Goal: Task Accomplishment & Management: Manage account settings

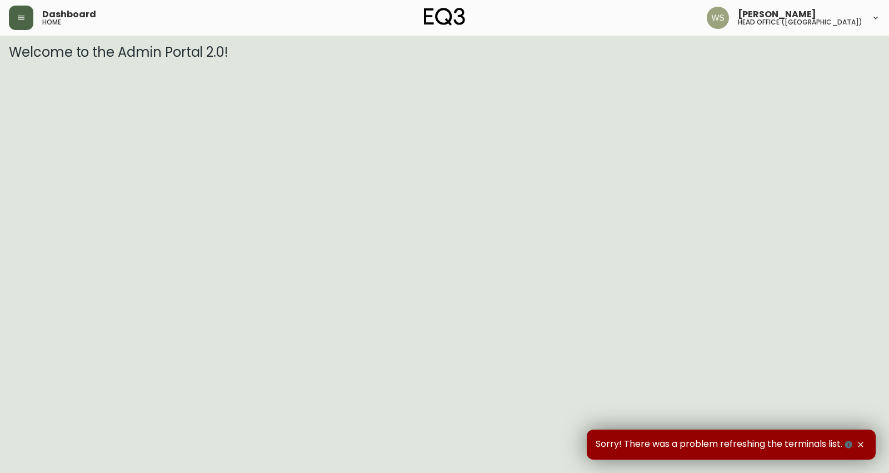
click at [26, 14] on button "button" at bounding box center [21, 18] width 24 height 24
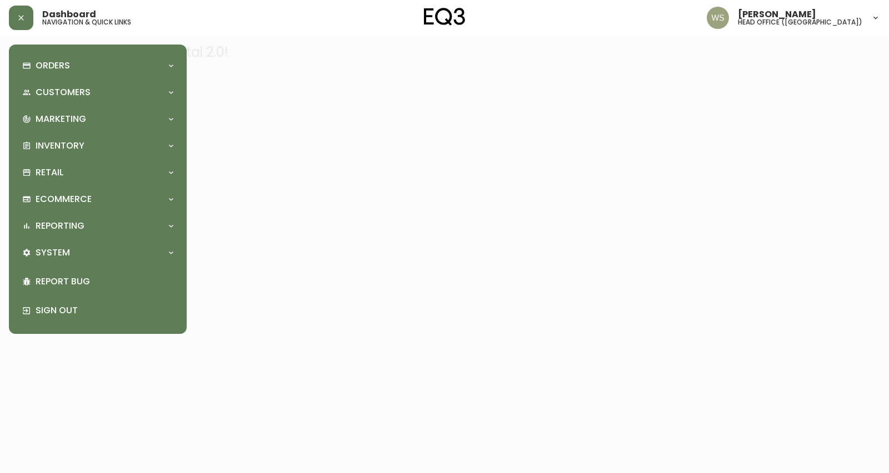
click at [33, 46] on div "Orders Order Search Kona Kart Swatch Requests Customers Customer Search Marketi…" at bounding box center [98, 188] width 178 height 289
click at [42, 54] on div "Orders" at bounding box center [98, 65] width 160 height 24
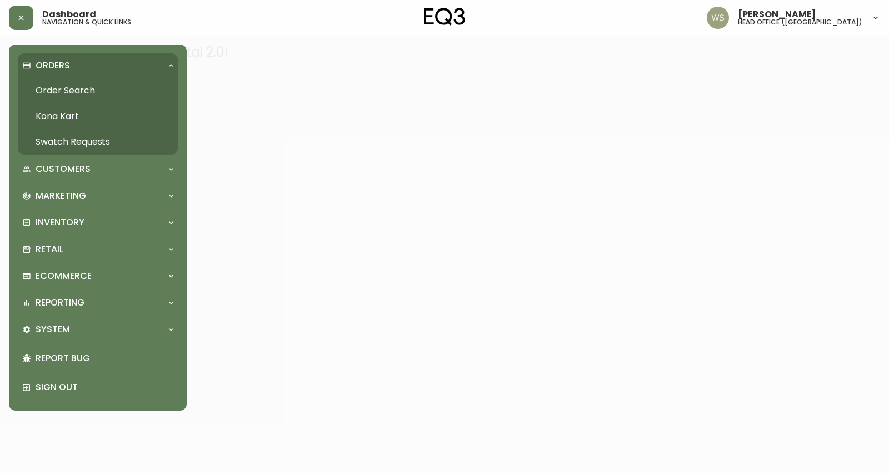
click at [56, 91] on link "Order Search" at bounding box center [98, 91] width 160 height 26
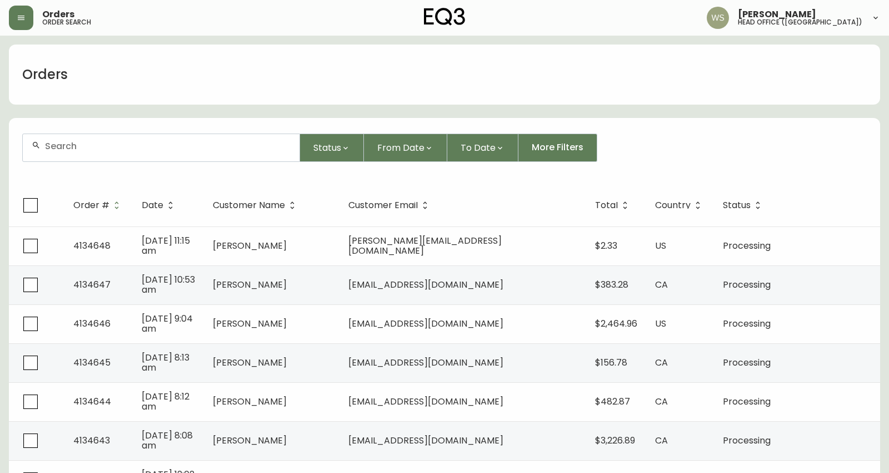
click at [73, 146] on input "text" at bounding box center [168, 146] width 246 height 11
paste input "1701911873"
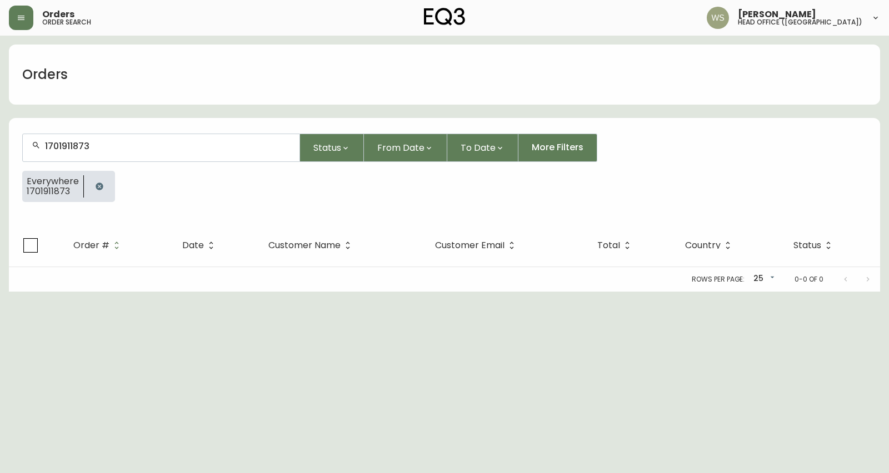
click at [168, 153] on div "1701911873" at bounding box center [161, 147] width 277 height 27
type input "[PERSON_NAME]"
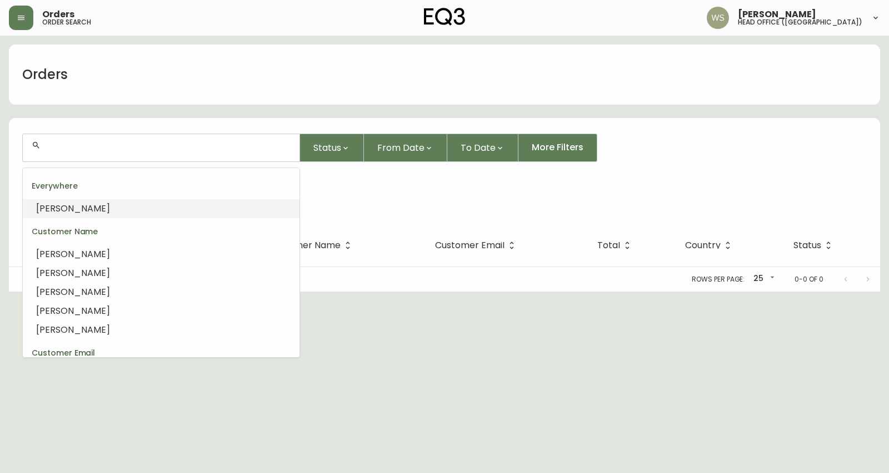
type input "e"
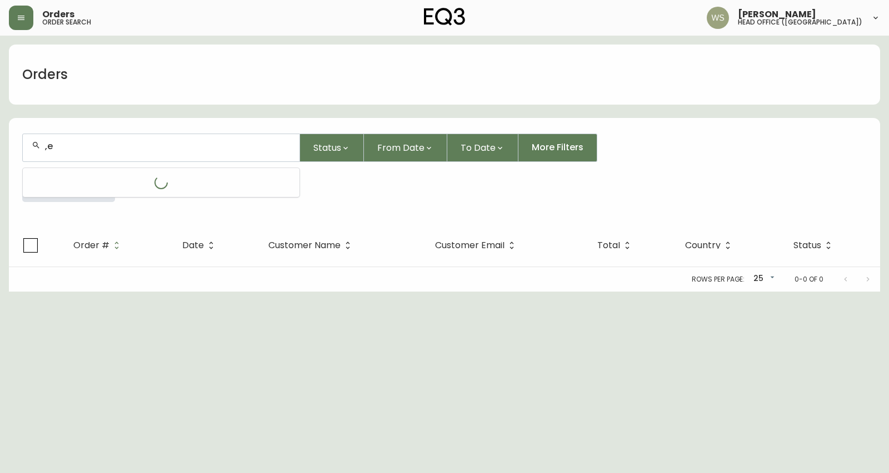
type input ","
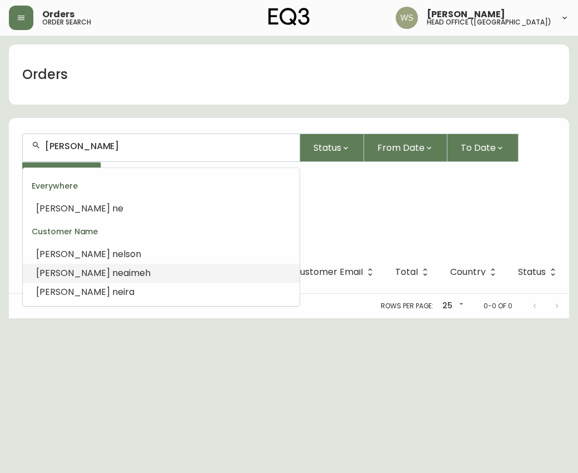
click at [211, 274] on li "[PERSON_NAME]" at bounding box center [161, 272] width 277 height 19
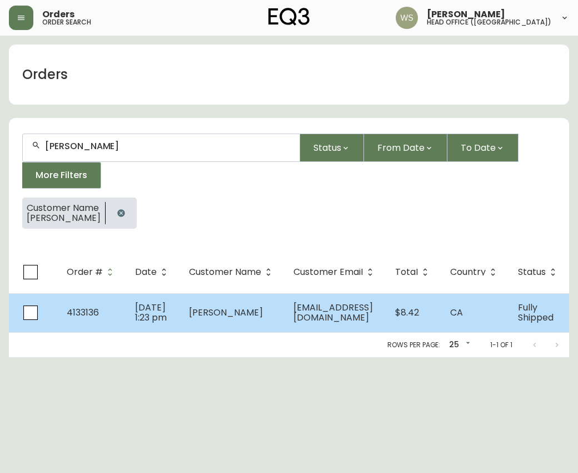
type input "[PERSON_NAME]"
click at [212, 309] on span "[PERSON_NAME]" at bounding box center [226, 312] width 74 height 13
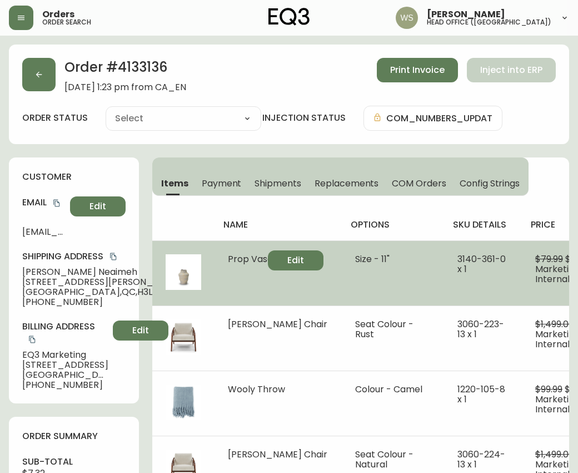
type input "Fully Shipped"
select select "FULLY_SHIPPED"
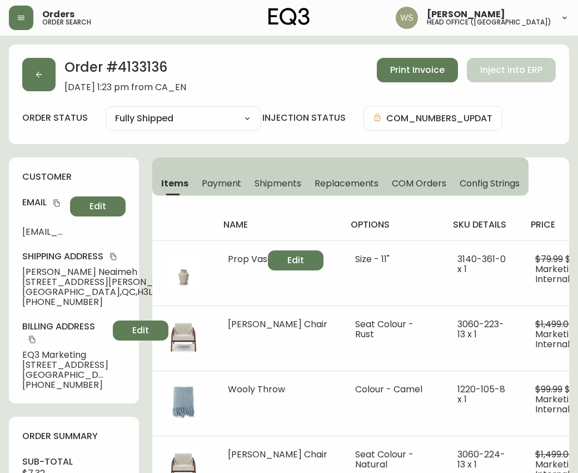
click at [137, 72] on h2 "Order # 4133136" at bounding box center [125, 70] width 122 height 24
copy h2 "4133136"
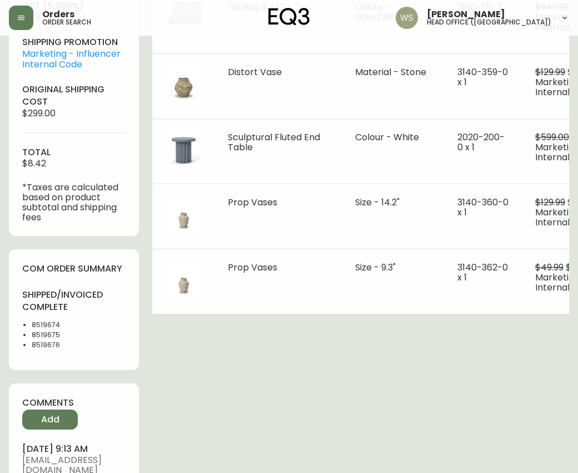
scroll to position [579, 0]
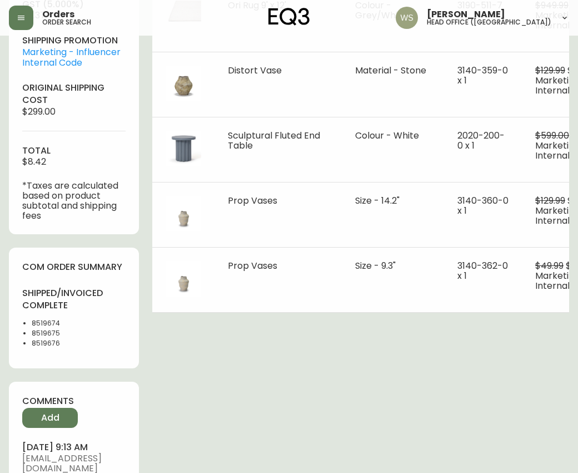
click at [48, 324] on li "8519674" at bounding box center [79, 323] width 94 height 10
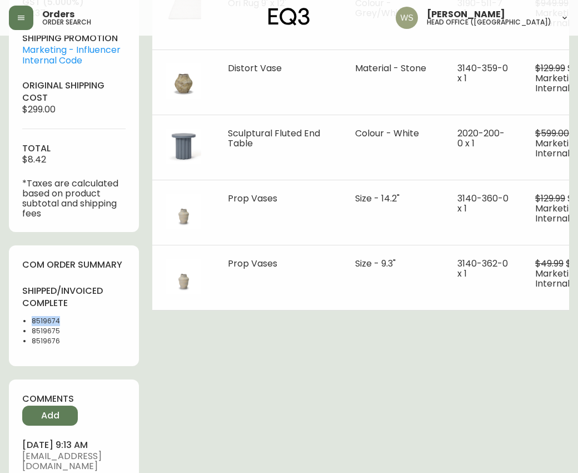
copy li "8519674"
click at [49, 329] on li "8519675" at bounding box center [79, 331] width 94 height 10
copy li "8519675"
click at [57, 342] on li "8519676" at bounding box center [79, 341] width 94 height 10
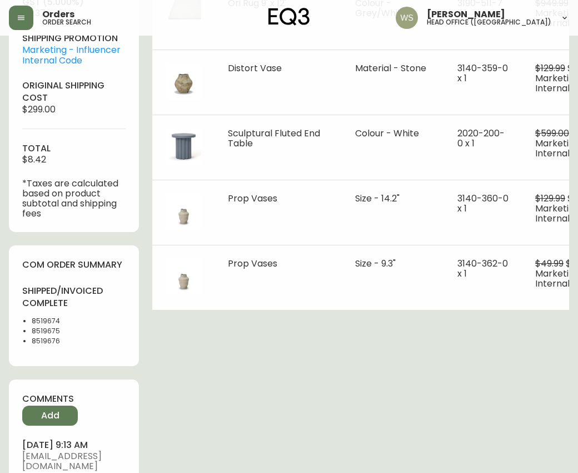
click at [57, 342] on li "8519676" at bounding box center [79, 341] width 94 height 10
click at [53, 342] on li "8519676" at bounding box center [79, 341] width 94 height 10
copy li "8519676"
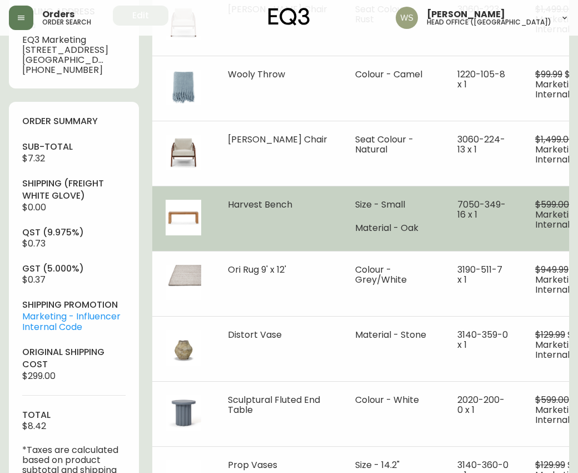
scroll to position [0, 0]
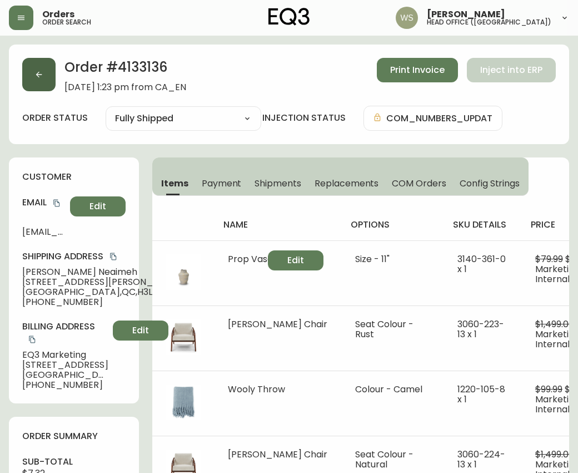
click at [52, 72] on button "button" at bounding box center [38, 74] width 33 height 33
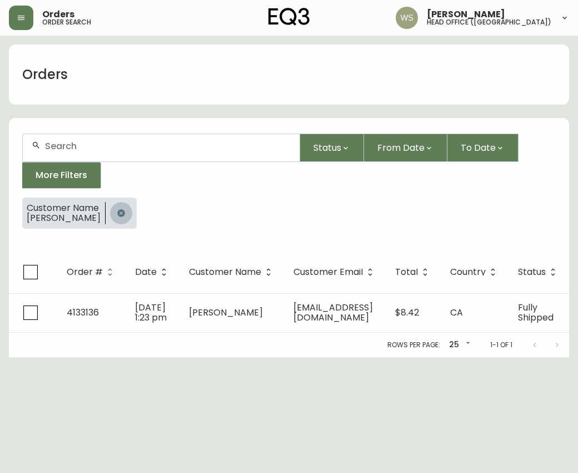
drag, startPoint x: 125, startPoint y: 216, endPoint x: 267, endPoint y: 86, distance: 192.8
click at [125, 216] on icon "button" at bounding box center [120, 213] width 7 height 7
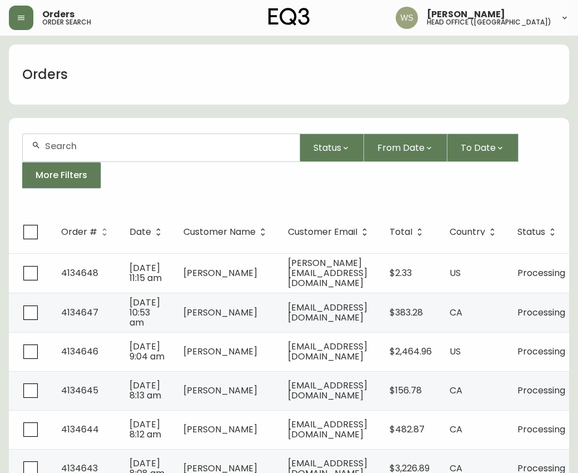
click at [218, 161] on div at bounding box center [161, 147] width 277 height 27
click at [109, 143] on input "[PERSON_NAME]" at bounding box center [168, 146] width 246 height 11
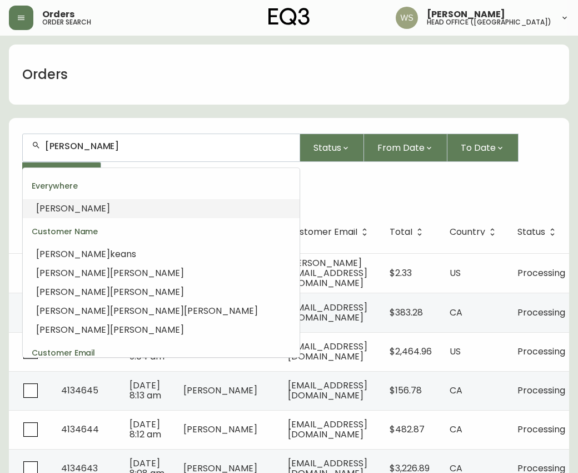
paste input "[PERSON_NAME]"
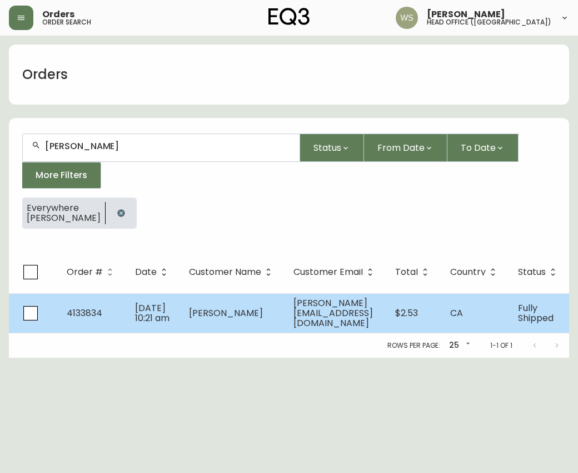
type input "[PERSON_NAME]"
click at [217, 325] on td "[PERSON_NAME]" at bounding box center [232, 312] width 105 height 39
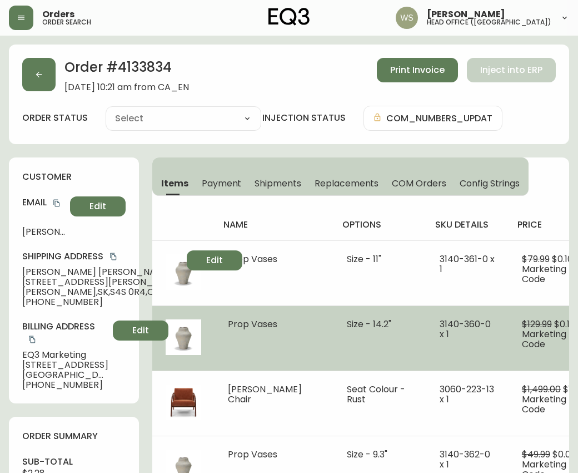
type input "Fully Shipped"
select select "FULLY_SHIPPED"
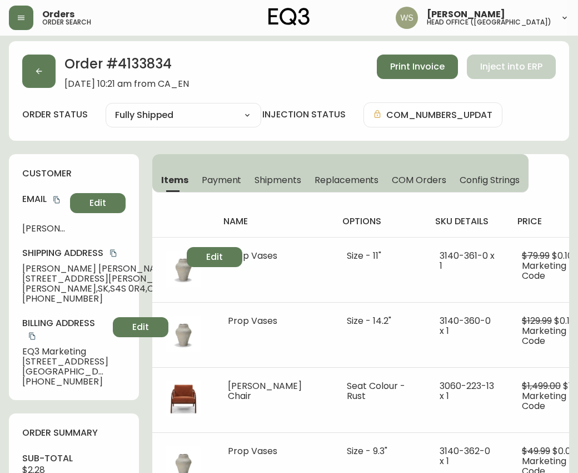
click at [132, 62] on h2 "Order # 4133834" at bounding box center [126, 66] width 125 height 24
copy h2 "4133834"
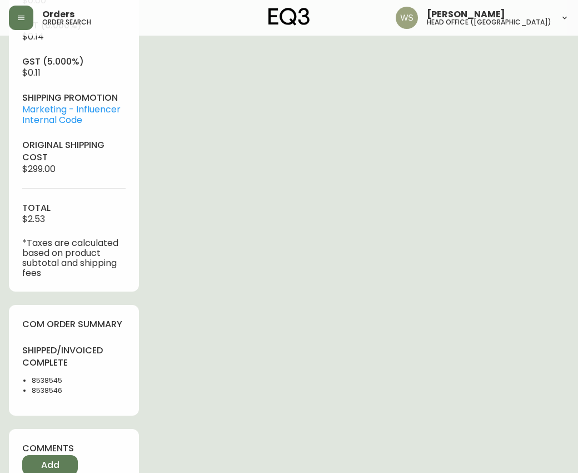
scroll to position [523, 0]
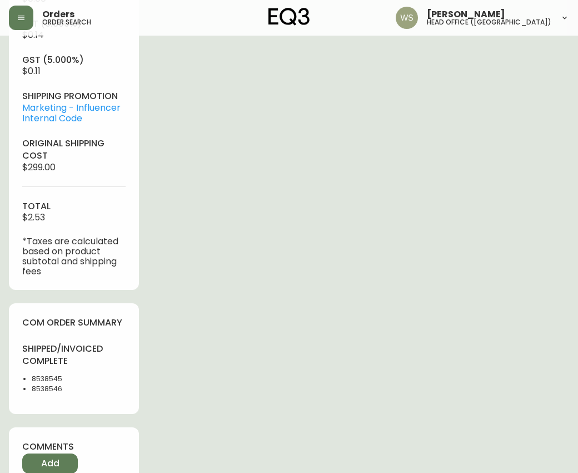
click at [48, 377] on li "8538545" at bounding box center [79, 379] width 94 height 10
copy li "8538545"
click at [60, 386] on li "8538546" at bounding box center [79, 389] width 94 height 10
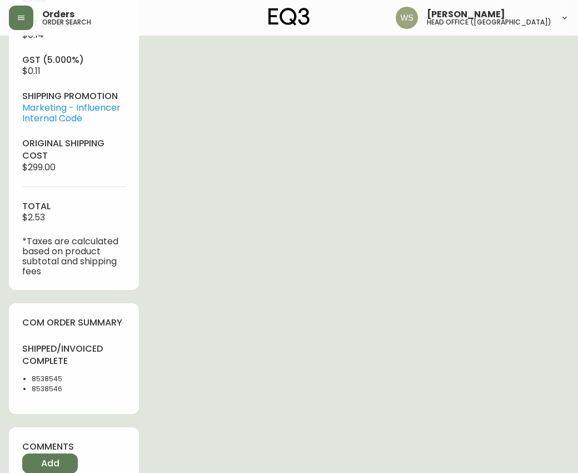
click at [52, 389] on li "8538546" at bounding box center [79, 389] width 94 height 10
copy li "8538546"
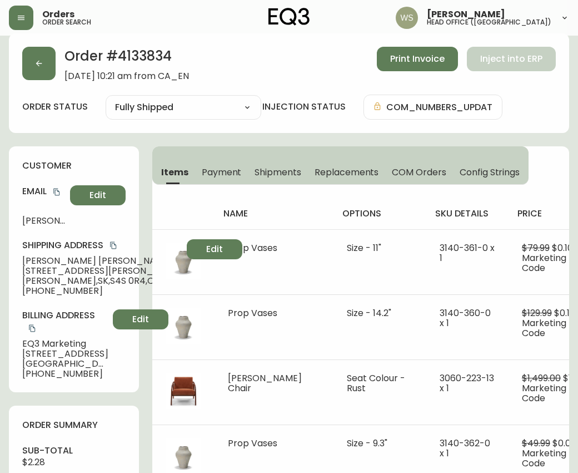
scroll to position [9, 0]
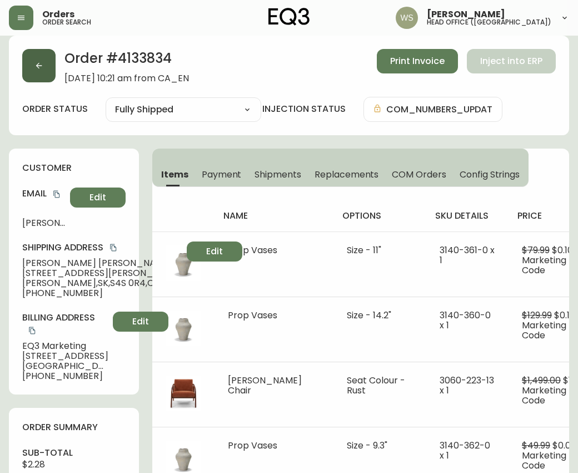
click at [28, 70] on button "button" at bounding box center [38, 65] width 33 height 33
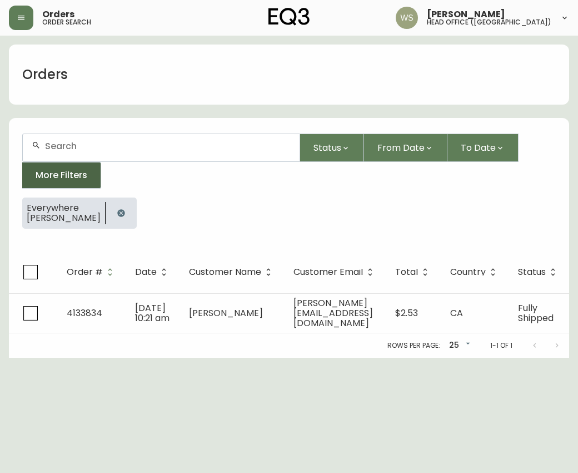
drag, startPoint x: 105, startPoint y: 209, endPoint x: 100, endPoint y: 181, distance: 28.1
click at [117, 208] on icon "button" at bounding box center [121, 212] width 9 height 9
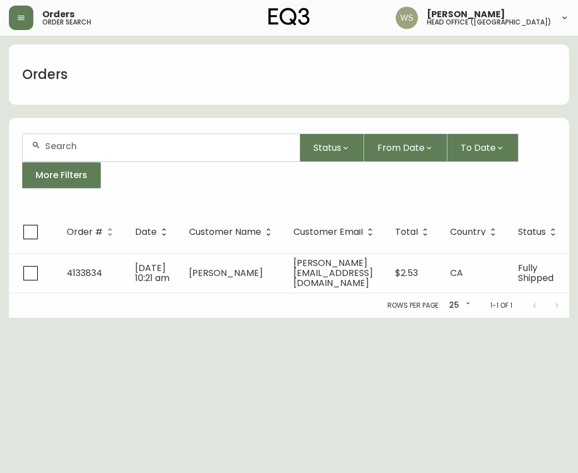
drag, startPoint x: 95, startPoint y: 150, endPoint x: 86, endPoint y: 147, distance: 9.3
click at [94, 149] on input "text" at bounding box center [168, 146] width 246 height 11
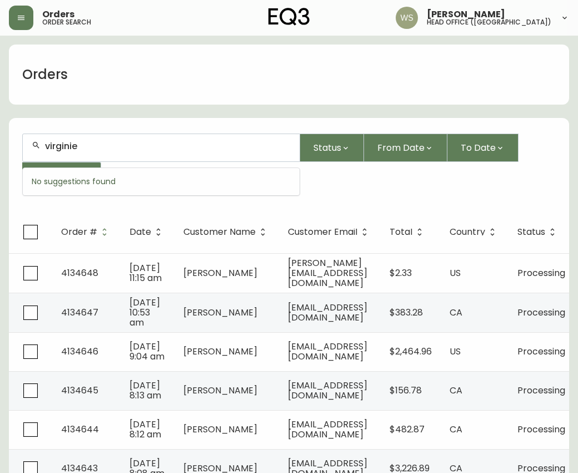
type input "virginie"
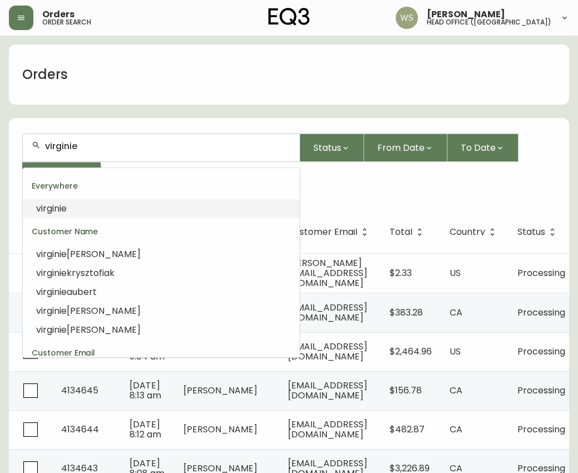
click at [95, 203] on li "virginie" at bounding box center [161, 208] width 277 height 19
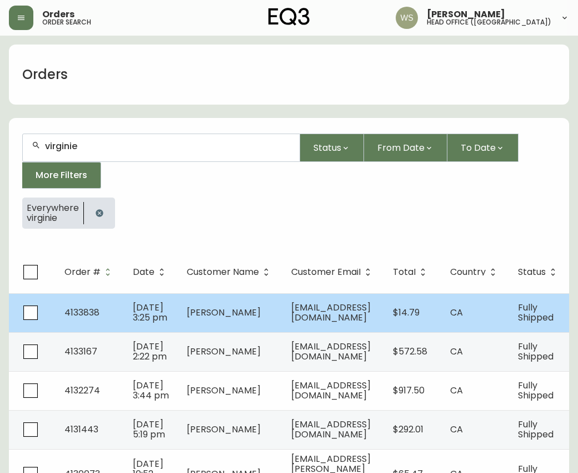
click at [243, 318] on span "[PERSON_NAME]" at bounding box center [224, 312] width 74 height 13
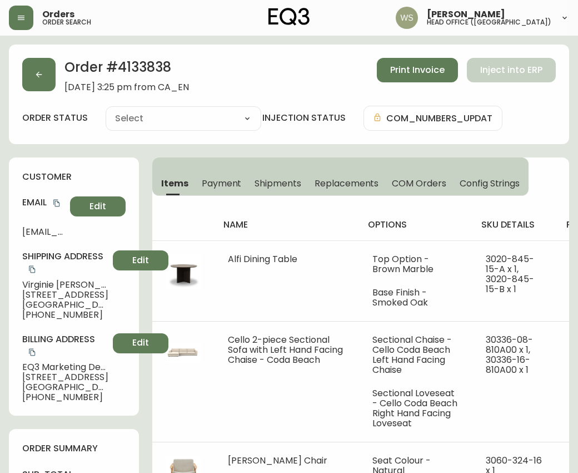
type input "Fully Shipped"
select select "FULLY_SHIPPED"
click at [146, 66] on h2 "Order # 4133838" at bounding box center [126, 70] width 125 height 24
copy h2 "4133838"
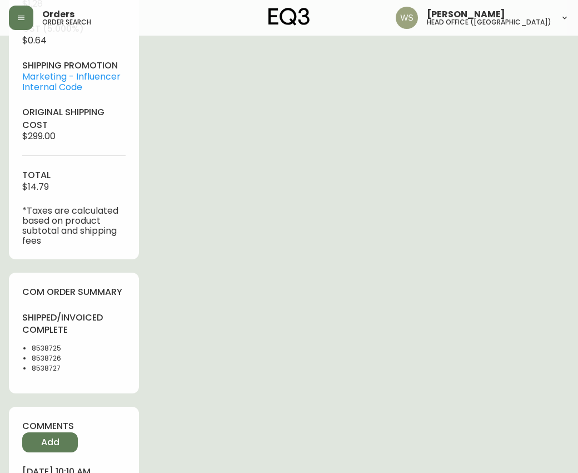
scroll to position [569, 0]
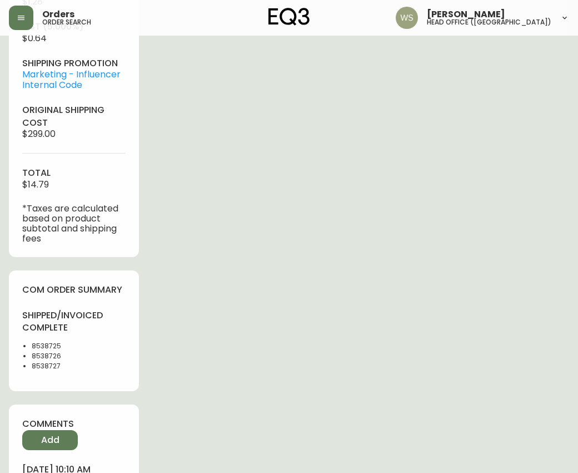
click at [44, 344] on li "8538725" at bounding box center [79, 346] width 94 height 10
copy li "8538725"
click at [52, 355] on li "8538726" at bounding box center [79, 356] width 94 height 10
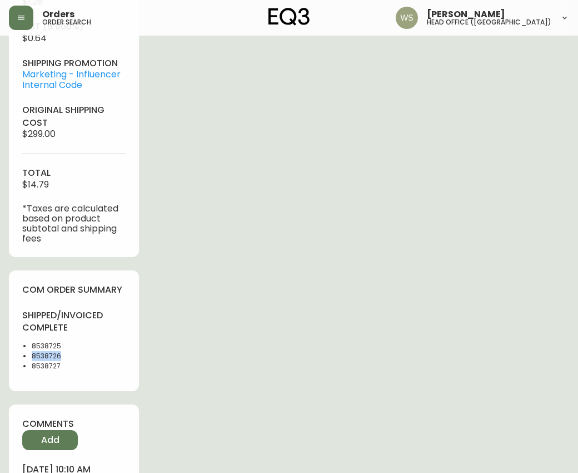
copy li "8538726"
click at [48, 366] on li "8538727" at bounding box center [79, 366] width 94 height 10
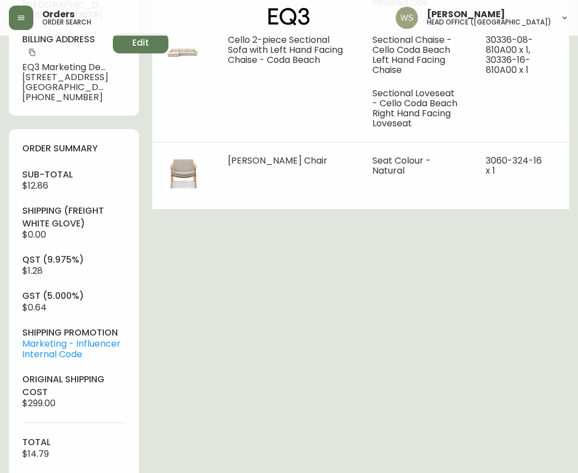
scroll to position [0, 0]
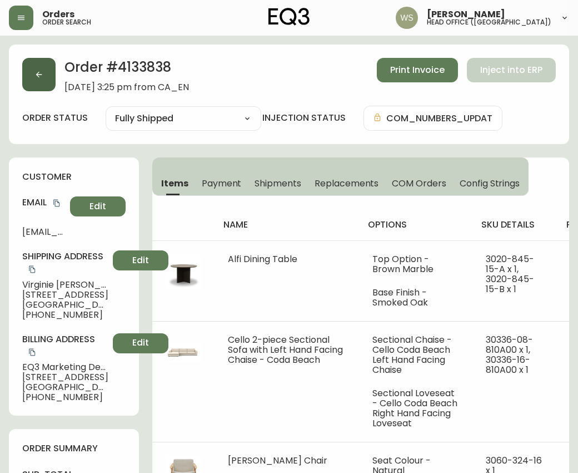
click at [48, 83] on button "button" at bounding box center [38, 74] width 33 height 33
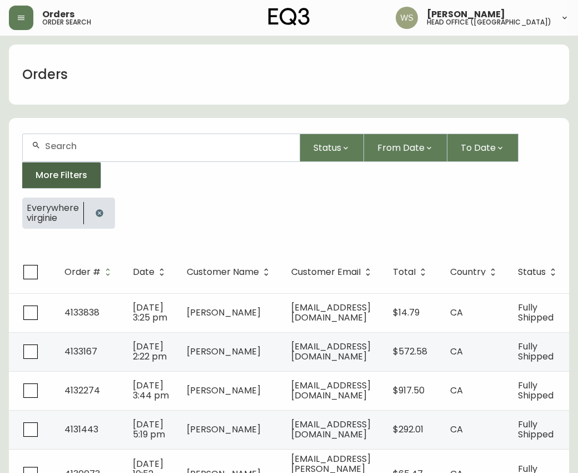
drag, startPoint x: 98, startPoint y: 212, endPoint x: 97, endPoint y: 176, distance: 36.2
click at [98, 212] on icon "button" at bounding box center [99, 213] width 7 height 7
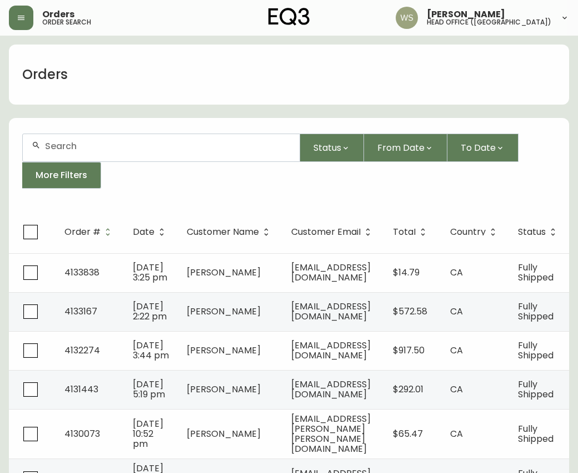
drag, startPoint x: 95, startPoint y: 150, endPoint x: 88, endPoint y: 147, distance: 7.2
click at [92, 148] on input "text" at bounding box center [168, 146] width 246 height 11
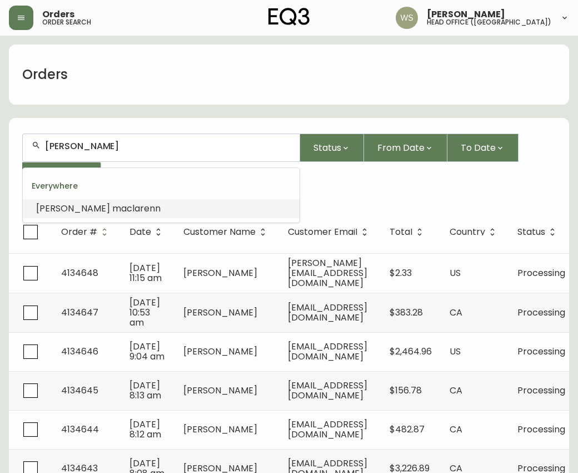
type input "[PERSON_NAME]"
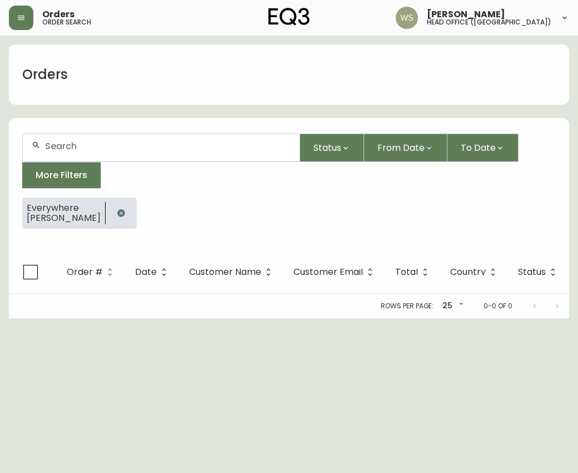
click at [129, 221] on button "button" at bounding box center [121, 213] width 22 height 22
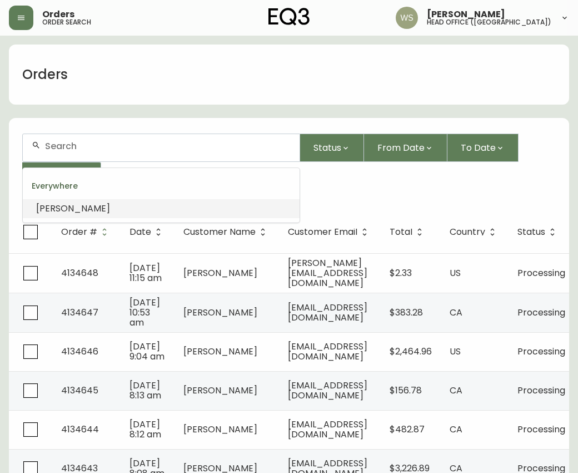
click at [131, 147] on input "text" at bounding box center [168, 146] width 246 height 11
click at [112, 212] on span "maclaren" at bounding box center [133, 208] width 43 height 13
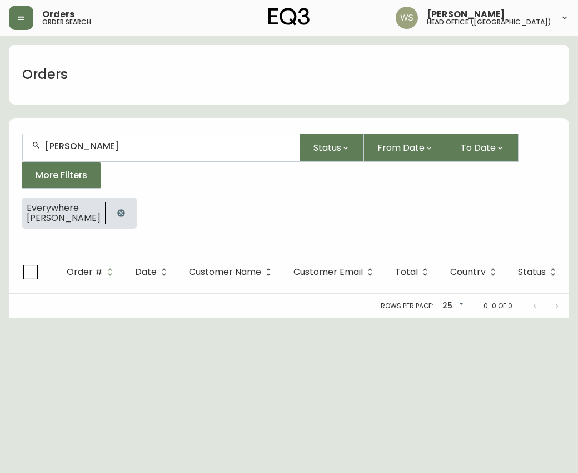
click at [100, 150] on input "[PERSON_NAME]" at bounding box center [168, 146] width 246 height 11
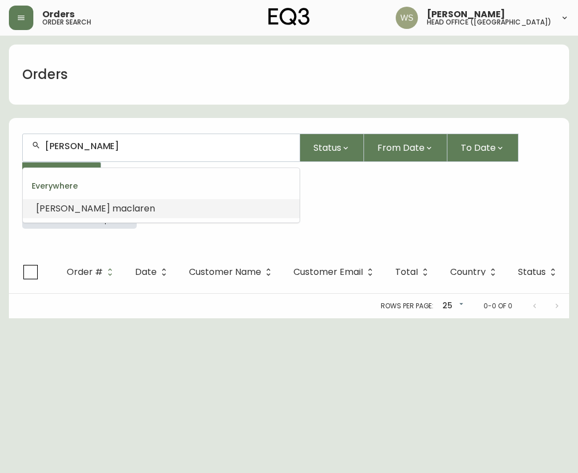
click at [100, 150] on input "[PERSON_NAME]" at bounding box center [168, 146] width 246 height 11
type input "[PERSON_NAME]"
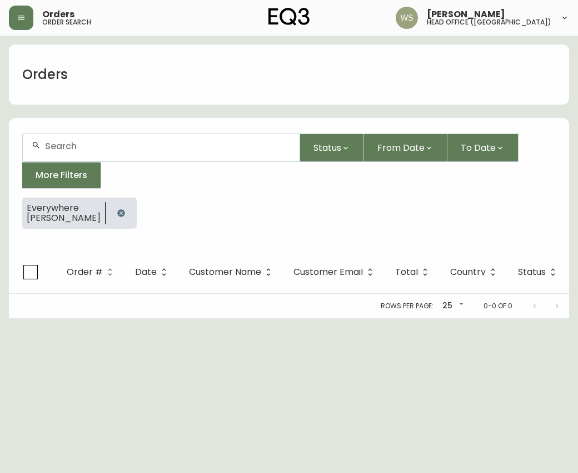
drag, startPoint x: 115, startPoint y: 213, endPoint x: 113, endPoint y: 191, distance: 21.8
click at [117, 213] on icon "button" at bounding box center [120, 213] width 7 height 7
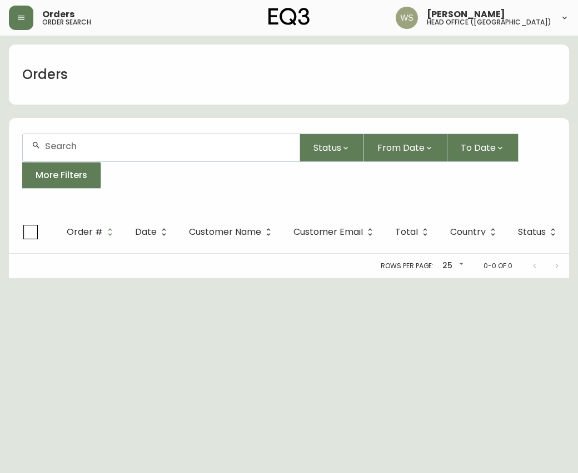
click at [107, 151] on input "text" at bounding box center [168, 146] width 246 height 11
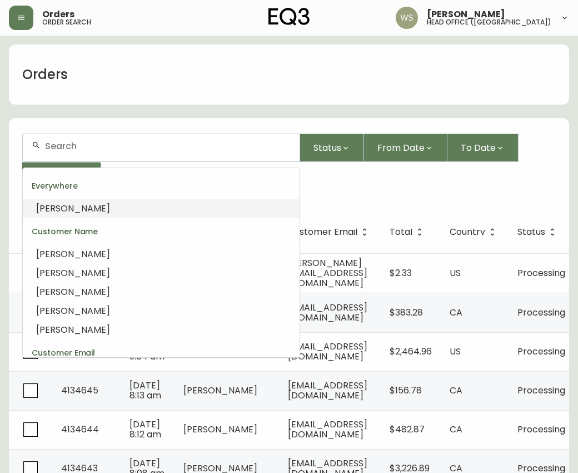
paste input "[PERSON_NAME]"
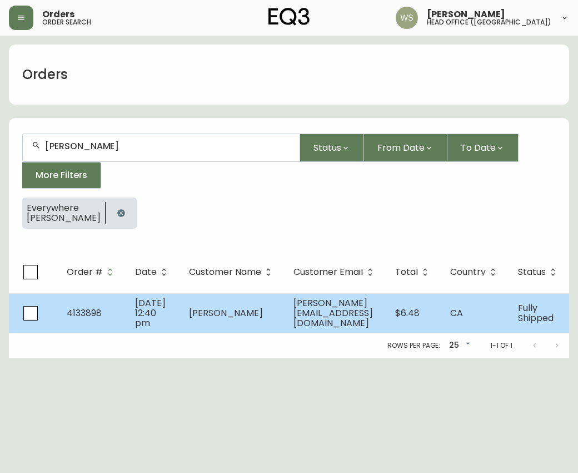
type input "[PERSON_NAME]"
click at [207, 332] on td "[PERSON_NAME]" at bounding box center [232, 312] width 105 height 39
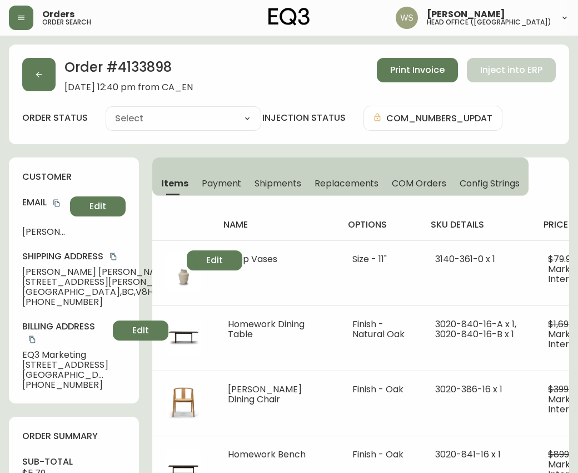
type input "Fully Shipped"
select select "FULLY_SHIPPED"
click at [140, 67] on h2 "Order # 4133898" at bounding box center [128, 70] width 128 height 24
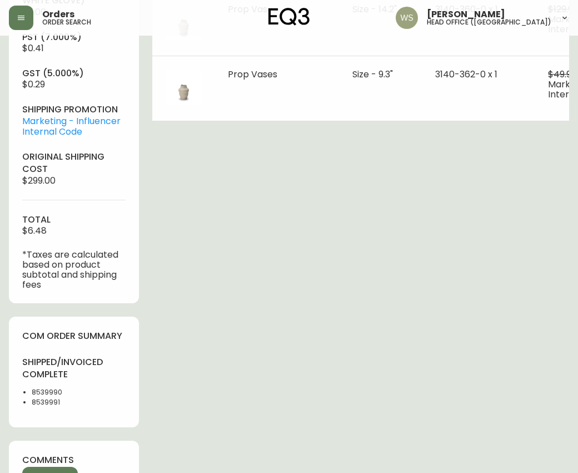
scroll to position [511, 0]
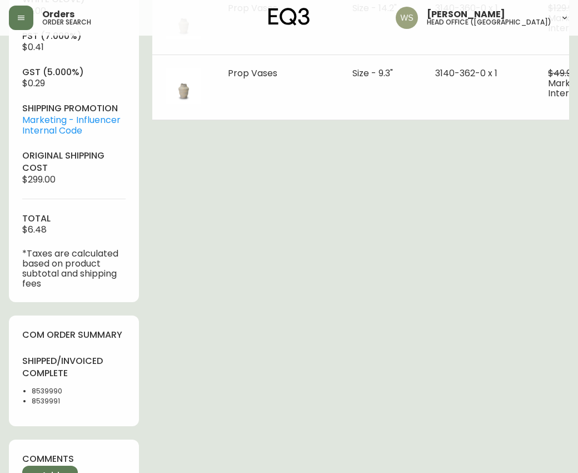
click at [47, 396] on li "8539990" at bounding box center [79, 391] width 94 height 10
click at [45, 406] on li "8539991" at bounding box center [79, 401] width 94 height 10
click at [42, 396] on li "8539990" at bounding box center [79, 391] width 94 height 10
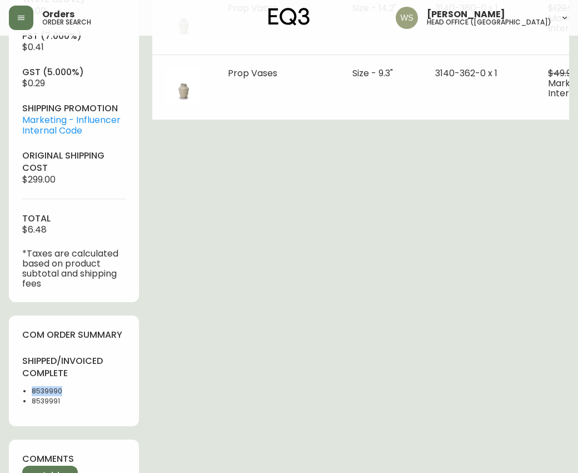
click at [42, 396] on li "8539990" at bounding box center [79, 391] width 94 height 10
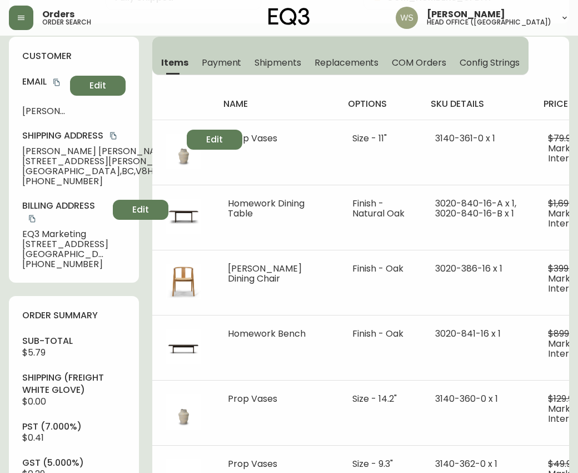
scroll to position [0, 0]
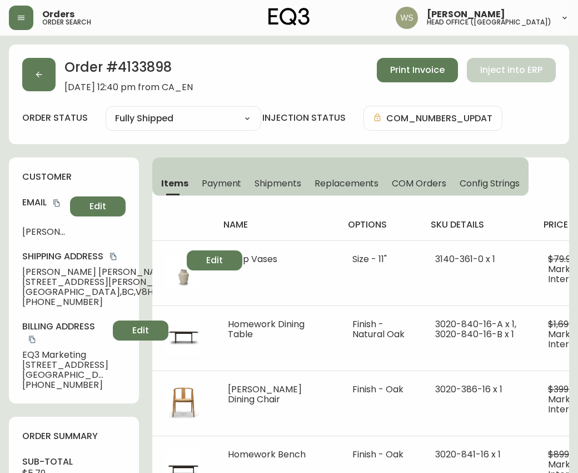
click at [43, 78] on icon "button" at bounding box center [38, 74] width 9 height 9
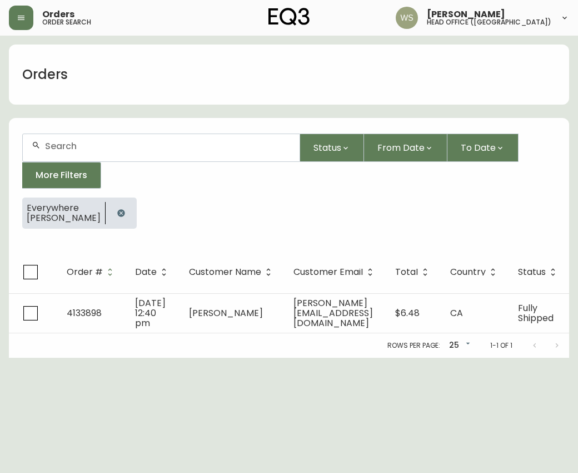
click at [117, 211] on icon "button" at bounding box center [120, 213] width 7 height 7
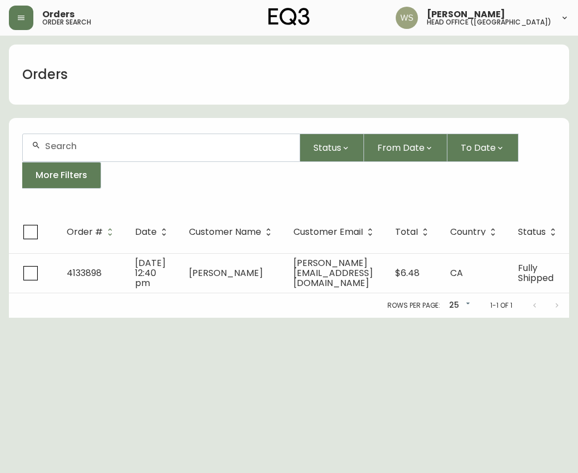
click at [86, 145] on input "text" at bounding box center [168, 146] width 246 height 11
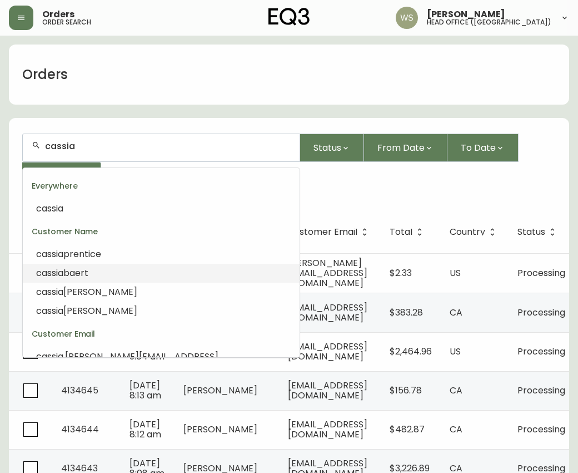
click at [57, 266] on span "cassia" at bounding box center [49, 272] width 27 height 13
type input "[PERSON_NAME]"
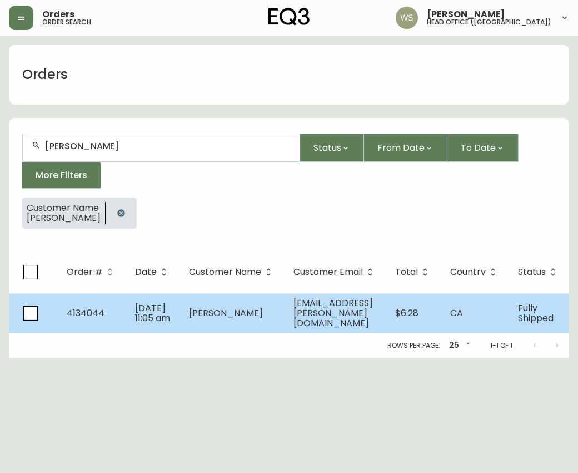
click at [221, 319] on span "[PERSON_NAME]" at bounding box center [226, 312] width 74 height 13
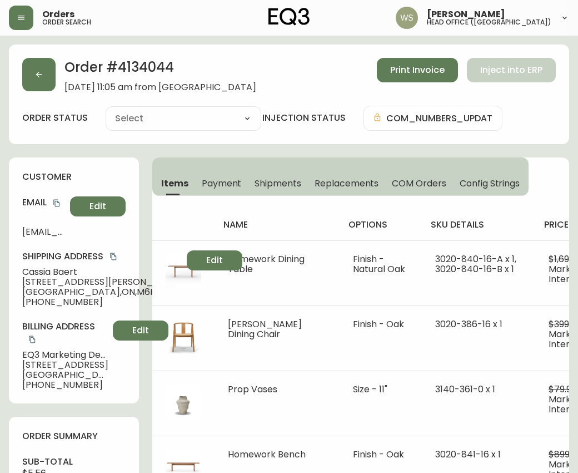
type input "Fully Shipped"
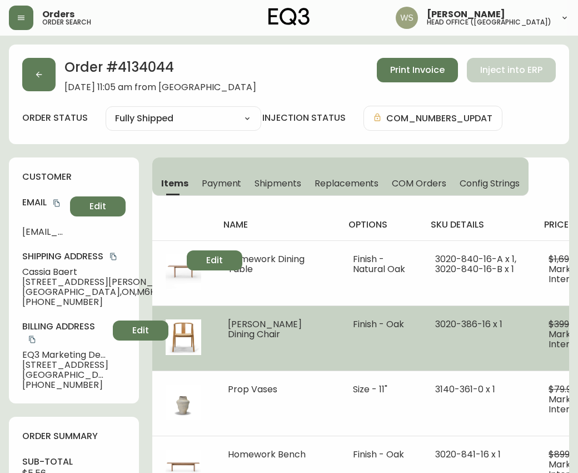
select select "FULLY_SHIPPED"
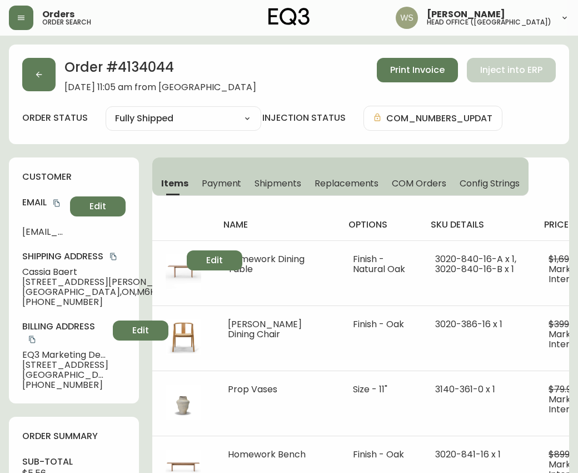
click at [151, 65] on h2 "Order # 4134044" at bounding box center [160, 70] width 192 height 24
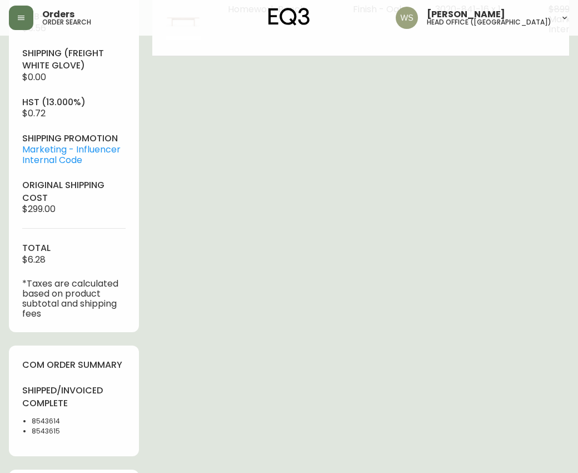
scroll to position [445, 0]
click at [39, 425] on li "8543614" at bounding box center [79, 420] width 94 height 10
click at [43, 435] on li "8543615" at bounding box center [79, 430] width 94 height 10
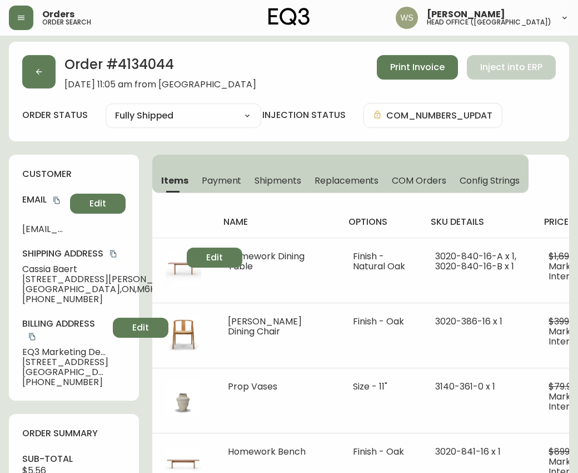
scroll to position [0, 0]
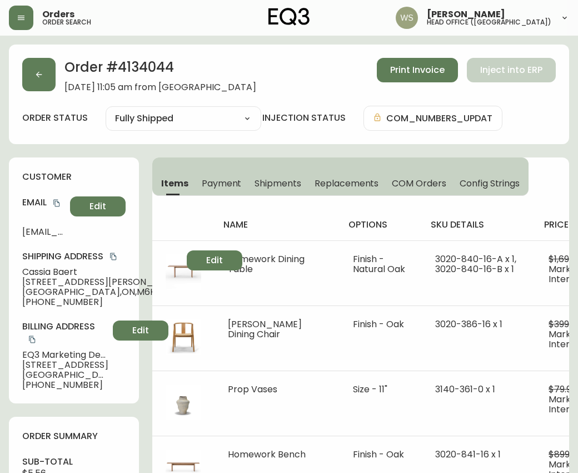
click at [20, 78] on div "Order # 4134044 [DATE] 11:05 am from CA_EN Print Invoice Inject into ERP order …" at bounding box center [289, 94] width 560 height 100
click at [32, 74] on button "button" at bounding box center [38, 74] width 33 height 33
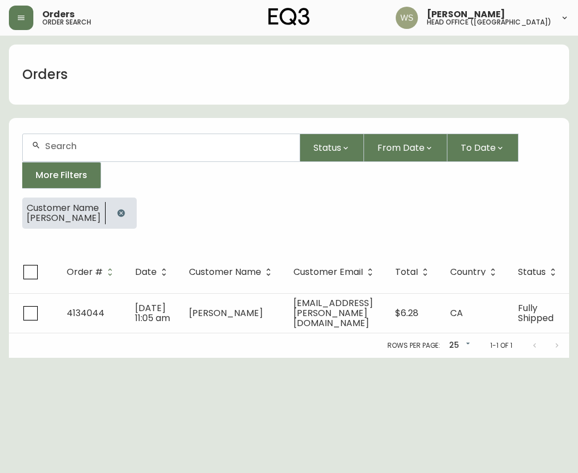
drag, startPoint x: 125, startPoint y: 216, endPoint x: 110, endPoint y: 191, distance: 29.7
click at [125, 216] on icon "button" at bounding box center [121, 212] width 9 height 9
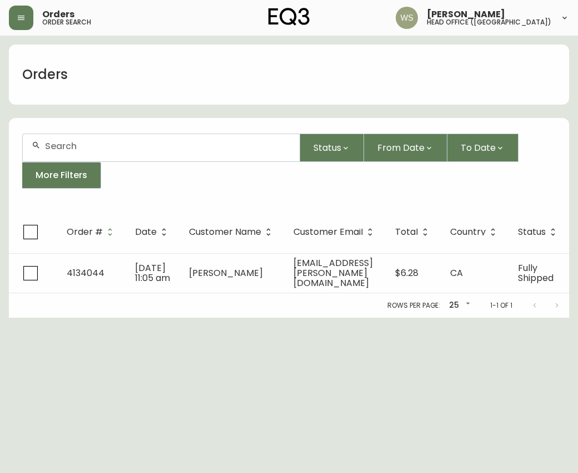
click at [88, 147] on input "text" at bounding box center [168, 146] width 246 height 11
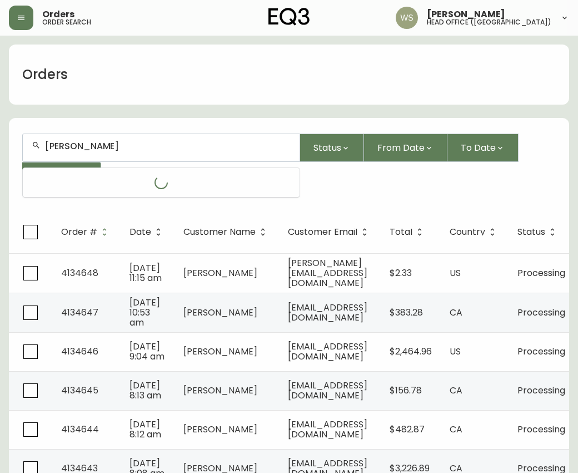
type input "[PERSON_NAME]"
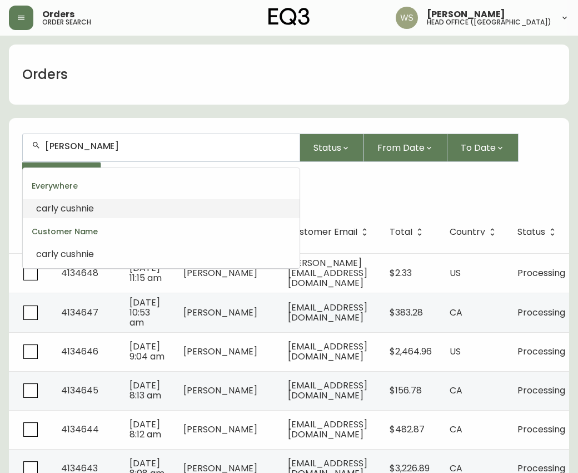
click at [41, 215] on li "[PERSON_NAME]" at bounding box center [161, 208] width 277 height 19
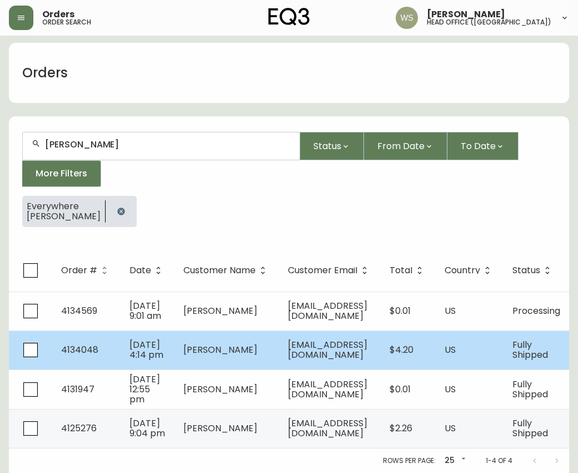
click at [245, 330] on td "[PERSON_NAME]" at bounding box center [227, 349] width 105 height 39
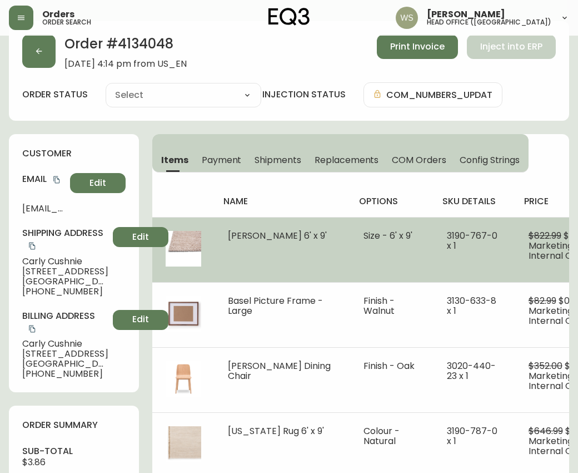
scroll to position [23, 0]
type input "Fully Shipped"
select select "FULLY_SHIPPED"
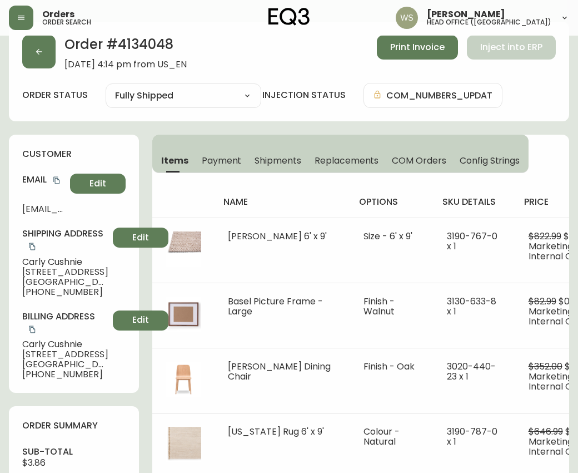
click at [142, 44] on h2 "Order # 4134048" at bounding box center [125, 47] width 122 height 24
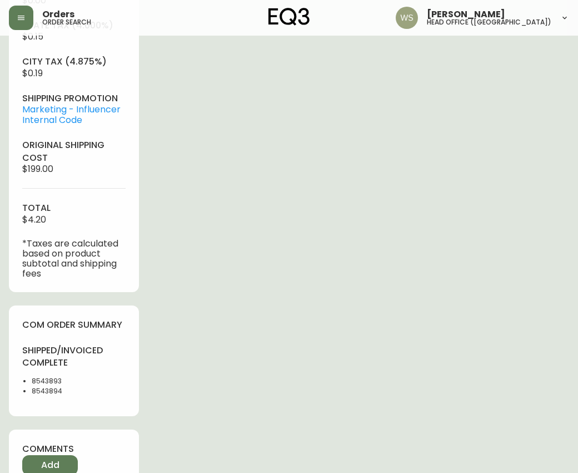
scroll to position [534, 0]
click at [41, 380] on li "8543893" at bounding box center [79, 380] width 94 height 10
click at [49, 390] on li "8543894" at bounding box center [79, 390] width 94 height 10
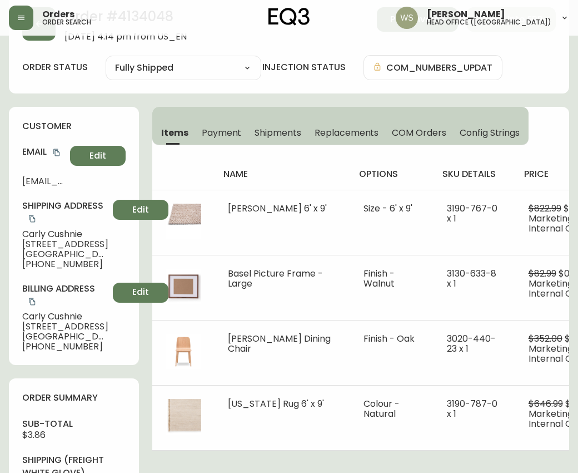
scroll to position [0, 0]
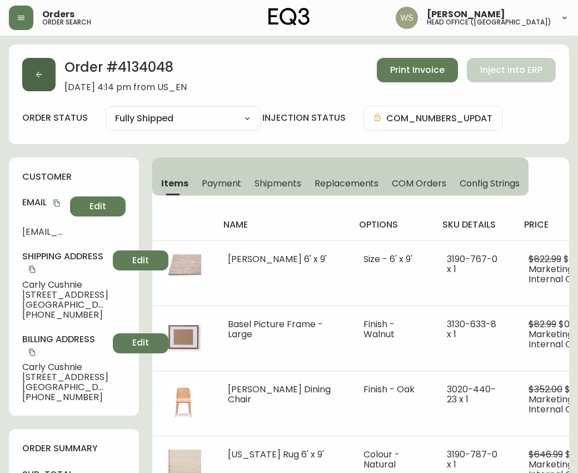
click at [44, 88] on button "button" at bounding box center [38, 74] width 33 height 33
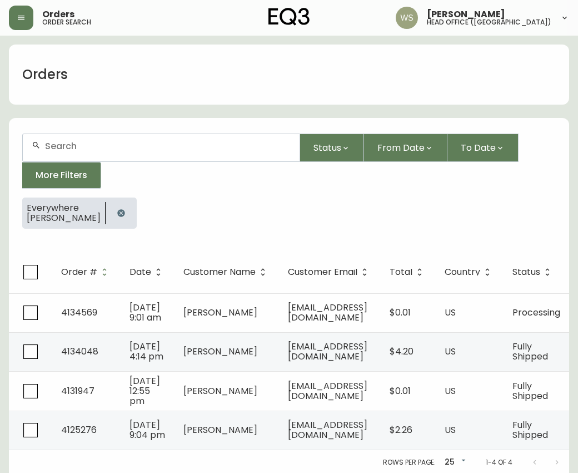
drag, startPoint x: 105, startPoint y: 208, endPoint x: 101, endPoint y: 201, distance: 8.7
click at [117, 208] on icon "button" at bounding box center [121, 212] width 9 height 9
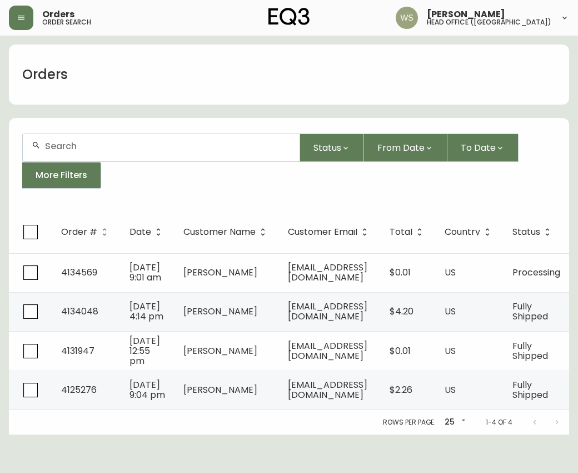
click at [87, 150] on input "text" at bounding box center [168, 146] width 246 height 11
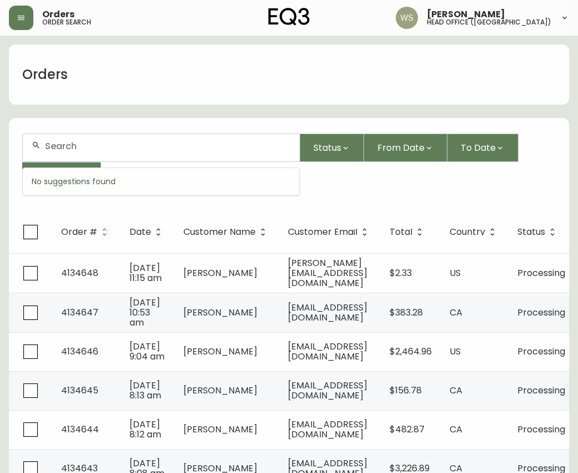
paste input "Nayhun Arnal"
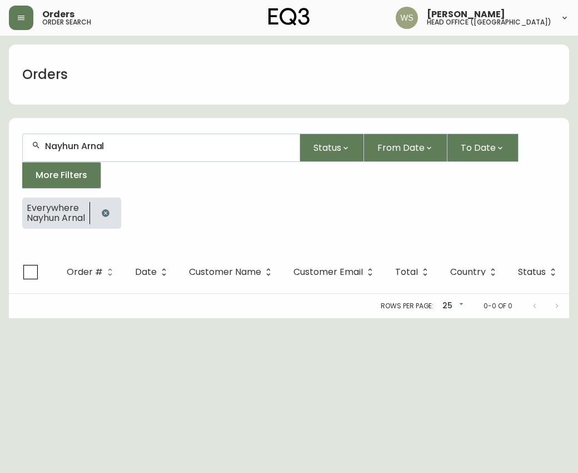
click at [97, 147] on input "Nayhun Arnal" at bounding box center [168, 146] width 246 height 11
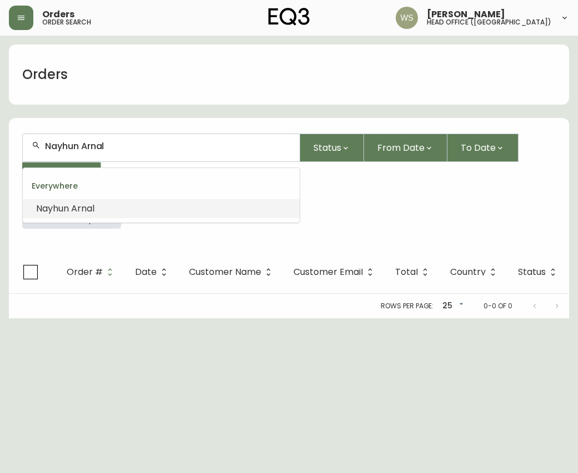
click at [97, 147] on input "Nayhun Arnal" at bounding box center [168, 146] width 246 height 11
type input "Nayhun"
click at [106, 146] on input "Nayhun" at bounding box center [168, 146] width 246 height 11
click at [66, 206] on span "Nayhun" at bounding box center [52, 208] width 33 height 13
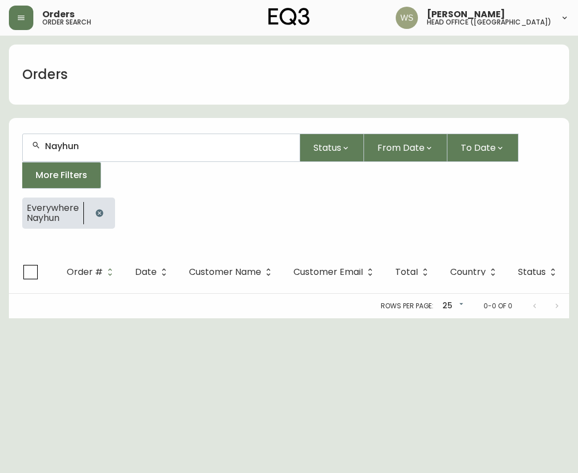
click at [148, 141] on input "Nayhun" at bounding box center [168, 146] width 246 height 11
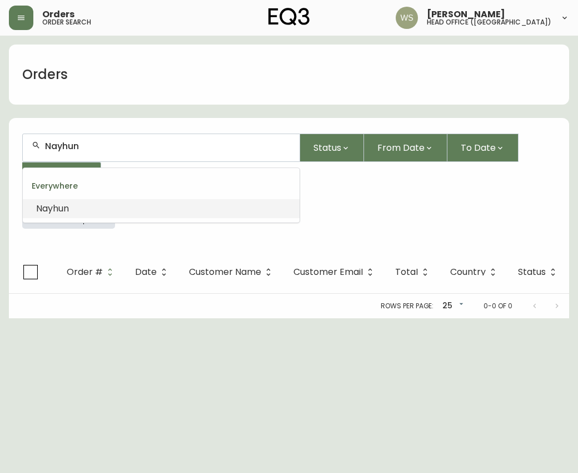
click at [153, 143] on input "Nayhun" at bounding box center [168, 146] width 246 height 11
click at [72, 146] on input "Nayhun" at bounding box center [168, 146] width 246 height 11
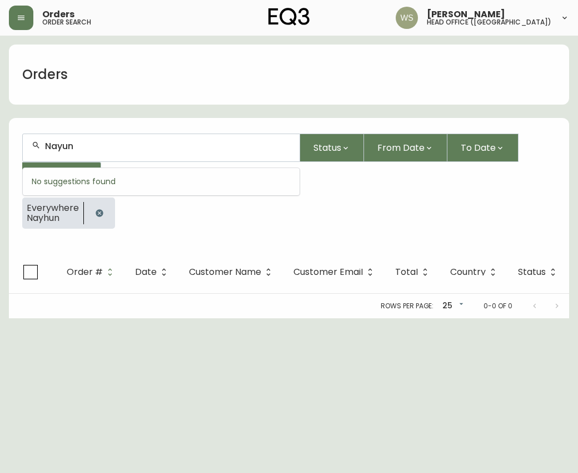
type input "[PERSON_NAME]"
type input "h"
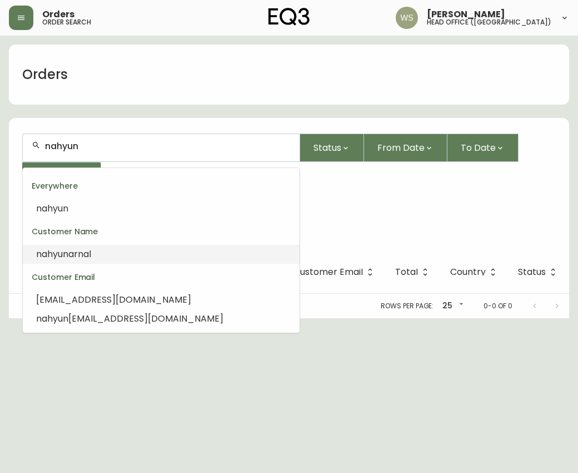
click at [77, 246] on li "[PERSON_NAME]" at bounding box center [161, 254] width 277 height 19
type input "[PERSON_NAME]"
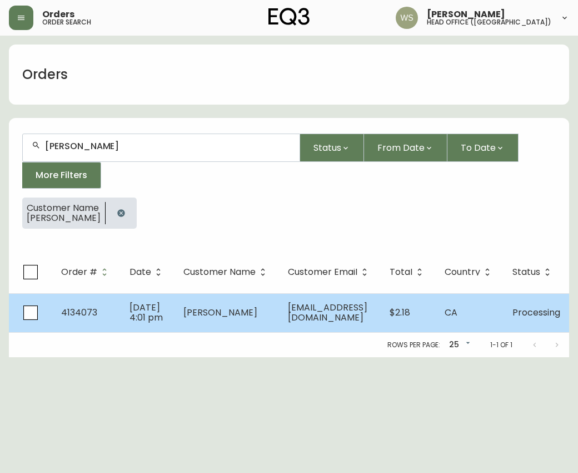
click at [282, 319] on td "[EMAIL_ADDRESS][DOMAIN_NAME]" at bounding box center [330, 312] width 102 height 39
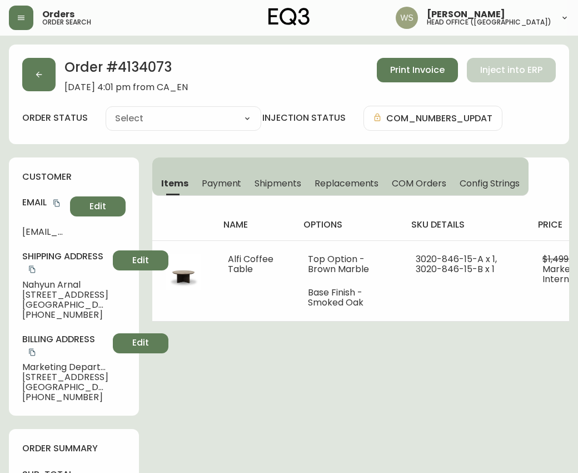
type input "Processing"
select select "PROCESSING"
click at [145, 74] on h2 "Order # 4134073" at bounding box center [125, 70] width 123 height 24
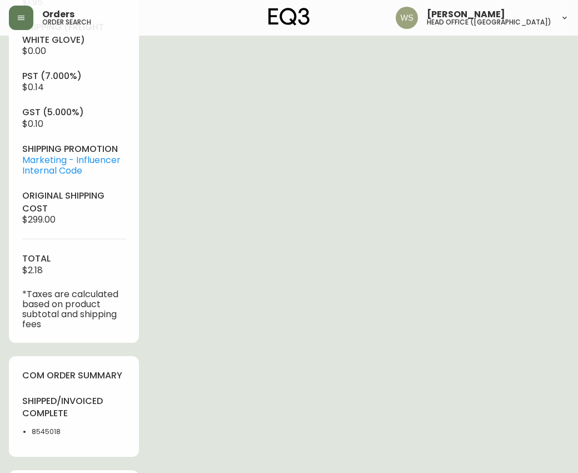
scroll to position [485, 0]
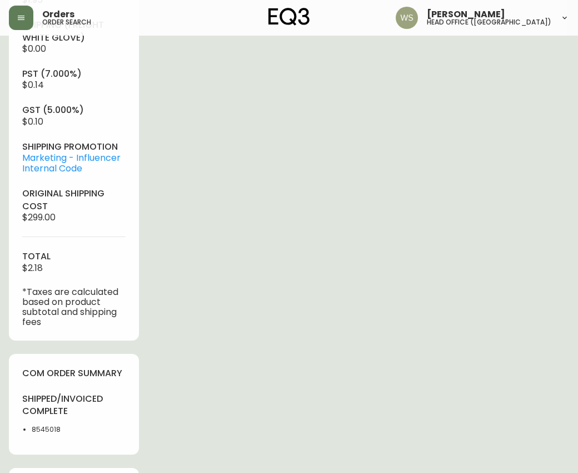
click at [44, 426] on li "8545018" at bounding box center [79, 429] width 94 height 10
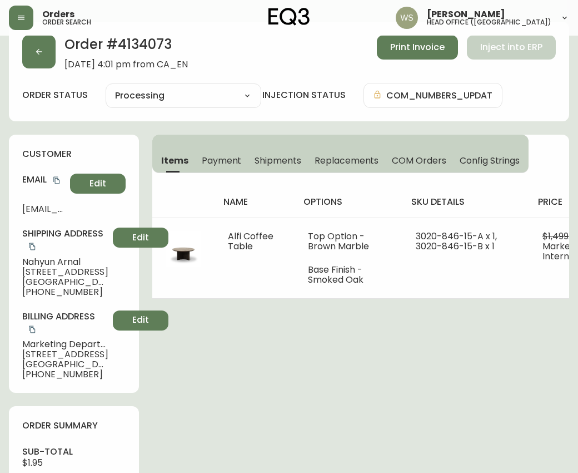
scroll to position [0, 0]
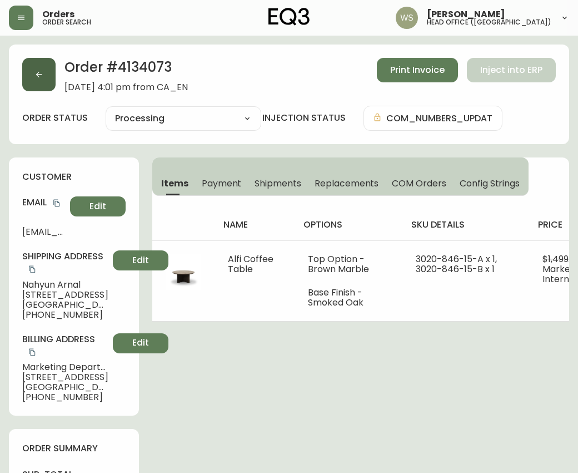
click at [51, 76] on button "button" at bounding box center [38, 74] width 33 height 33
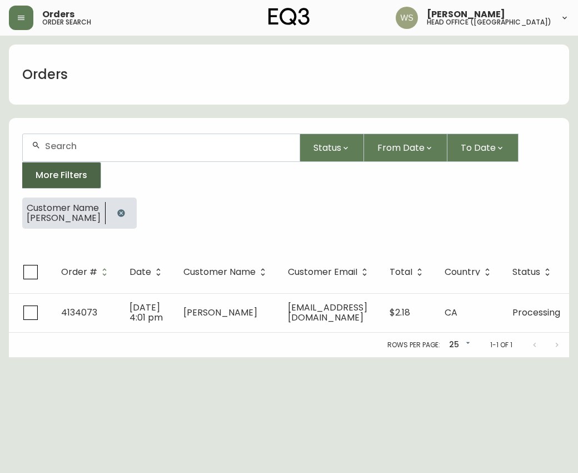
drag, startPoint x: 121, startPoint y: 214, endPoint x: 93, endPoint y: 163, distance: 57.9
click at [121, 214] on icon "button" at bounding box center [120, 213] width 7 height 7
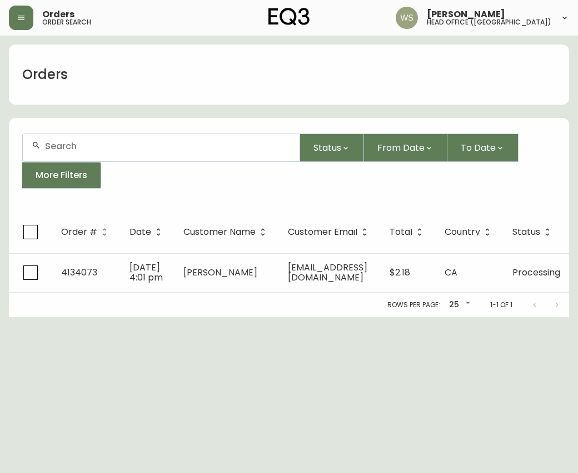
click at [86, 137] on div at bounding box center [161, 147] width 277 height 27
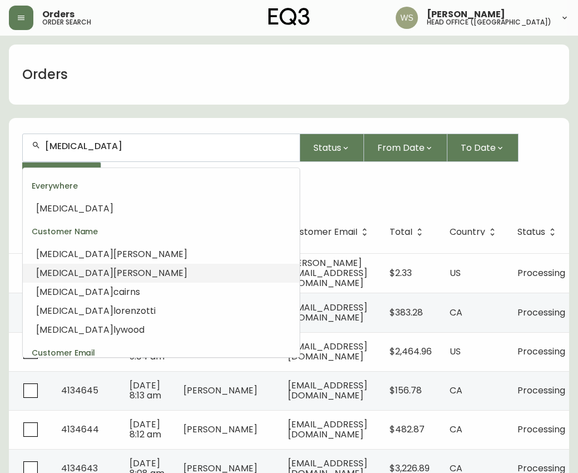
click at [113, 268] on span "[PERSON_NAME]" at bounding box center [150, 272] width 74 height 13
type input "[MEDICAL_DATA][PERSON_NAME]"
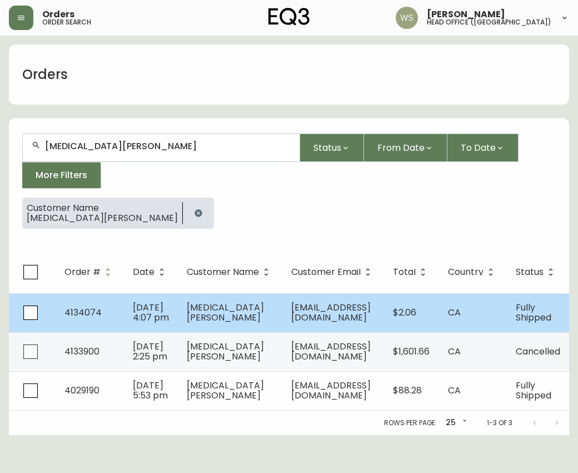
drag, startPoint x: 219, startPoint y: 304, endPoint x: 222, endPoint y: 293, distance: 11.1
click at [222, 293] on td "[MEDICAL_DATA][PERSON_NAME]" at bounding box center [230, 312] width 105 height 39
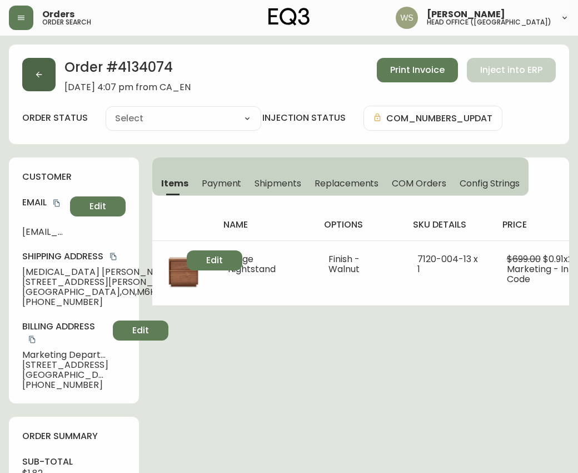
type input "Fully Shipped"
select select "FULLY_SHIPPED"
click at [36, 76] on icon "button" at bounding box center [38, 74] width 9 height 9
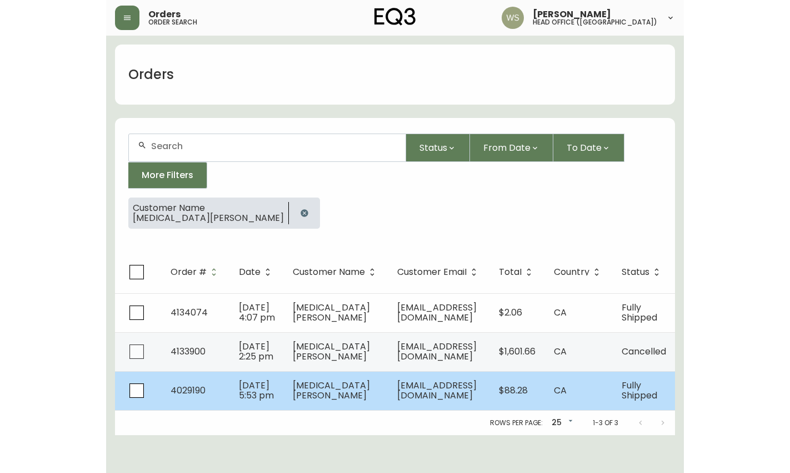
scroll to position [0, 33]
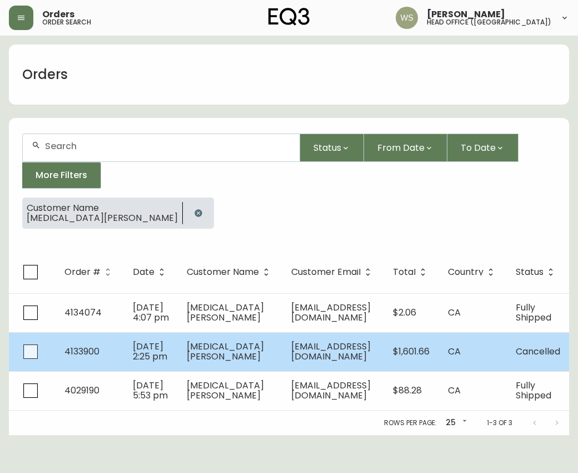
click at [240, 356] on td "[MEDICAL_DATA][PERSON_NAME]" at bounding box center [230, 351] width 105 height 39
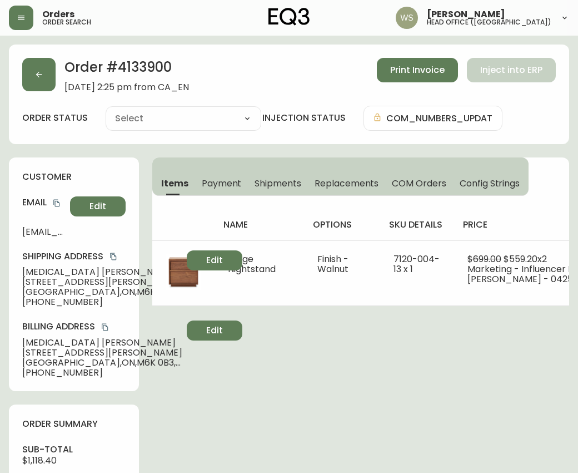
type input "Cancelled"
select select "CANCELLED"
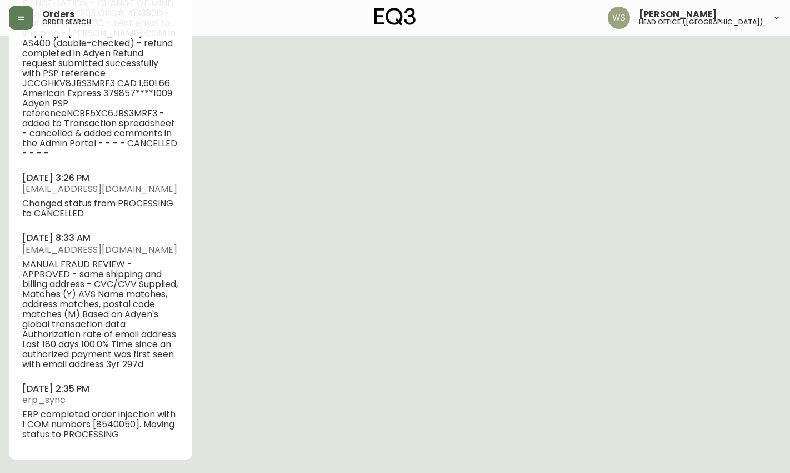
scroll to position [839, 0]
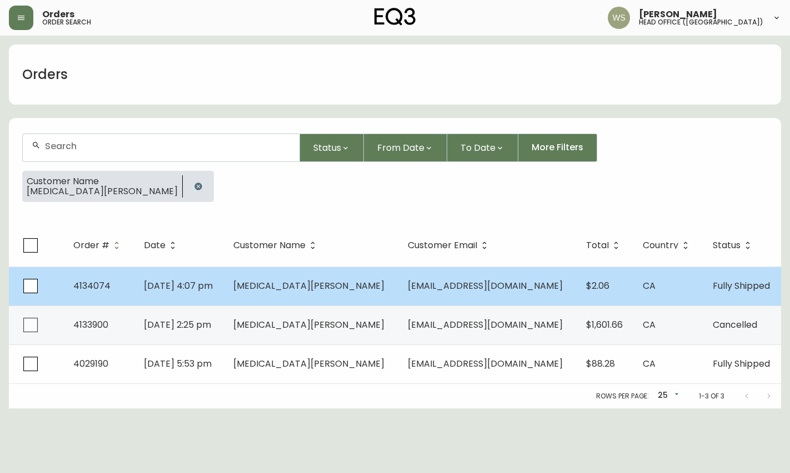
click at [367, 280] on td "[MEDICAL_DATA][PERSON_NAME]" at bounding box center [312, 285] width 175 height 39
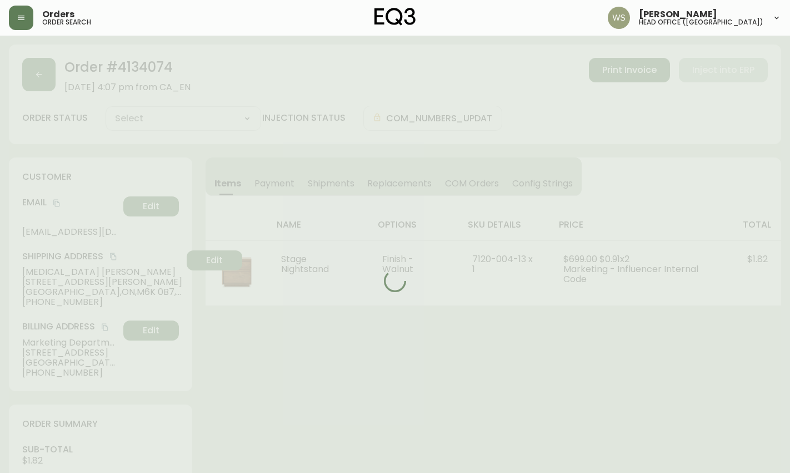
type input "Fully Shipped"
select select "FULLY_SHIPPED"
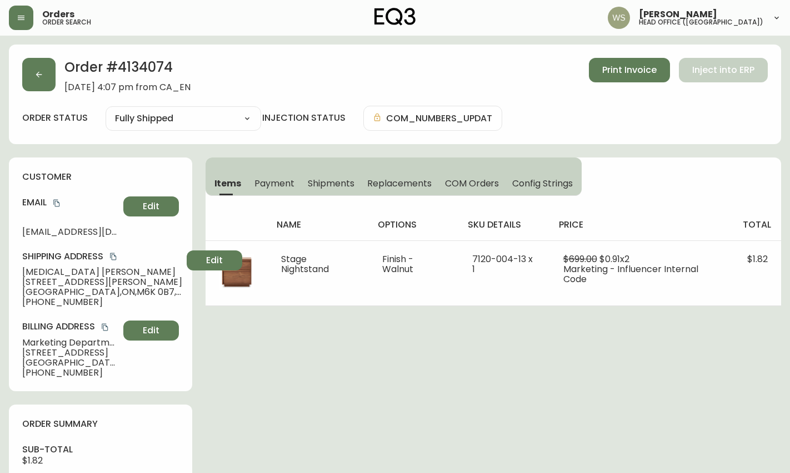
click at [138, 69] on h2 "Order # 4134074" at bounding box center [127, 70] width 126 height 24
click at [135, 66] on h2 "Order # 4134074" at bounding box center [127, 70] width 126 height 24
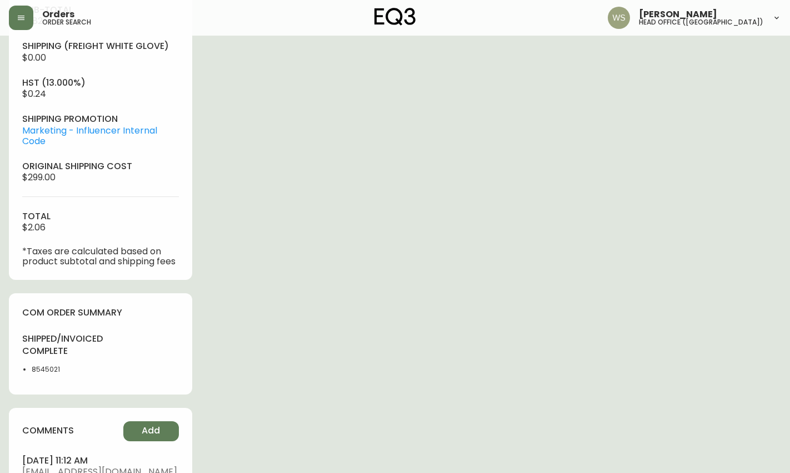
scroll to position [440, 0]
click at [47, 373] on li "8545021" at bounding box center [63, 368] width 62 height 10
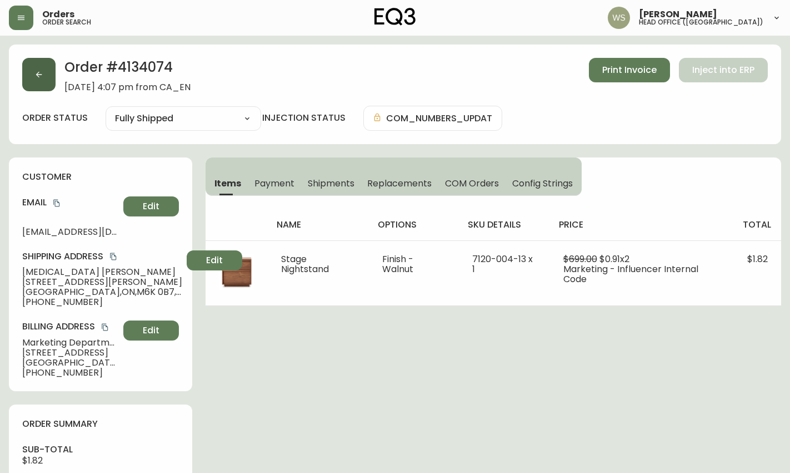
click at [47, 72] on button "button" at bounding box center [38, 74] width 33 height 33
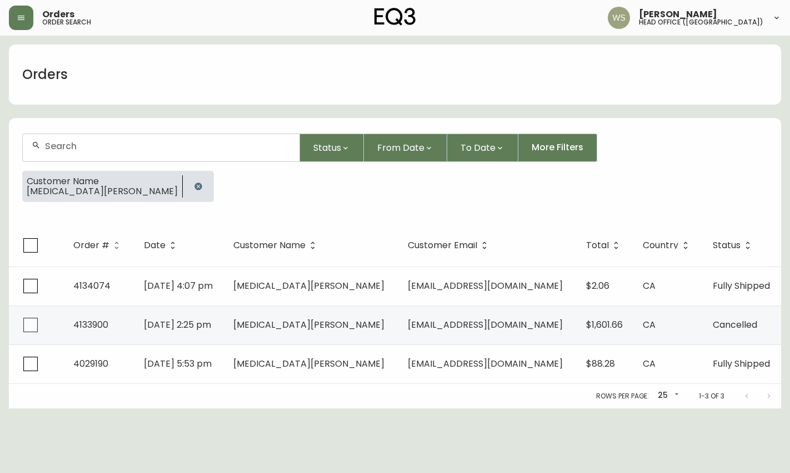
drag, startPoint x: 121, startPoint y: 187, endPoint x: 112, endPoint y: 165, distance: 23.4
click at [194, 187] on icon "button" at bounding box center [198, 186] width 9 height 9
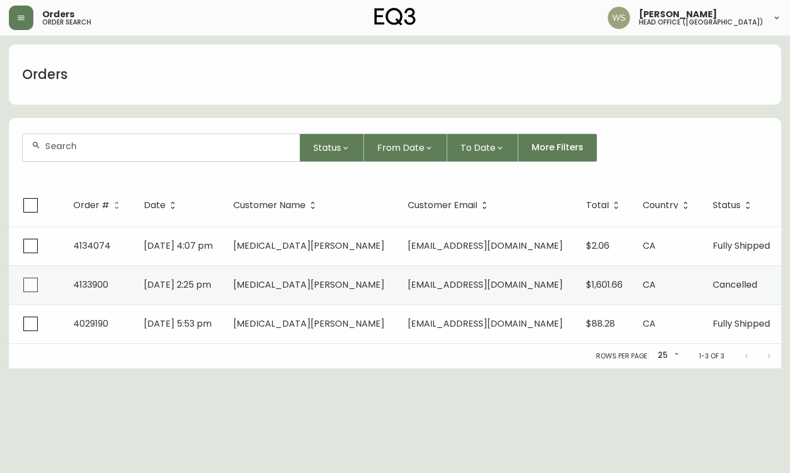
click at [104, 152] on div at bounding box center [161, 147] width 277 height 27
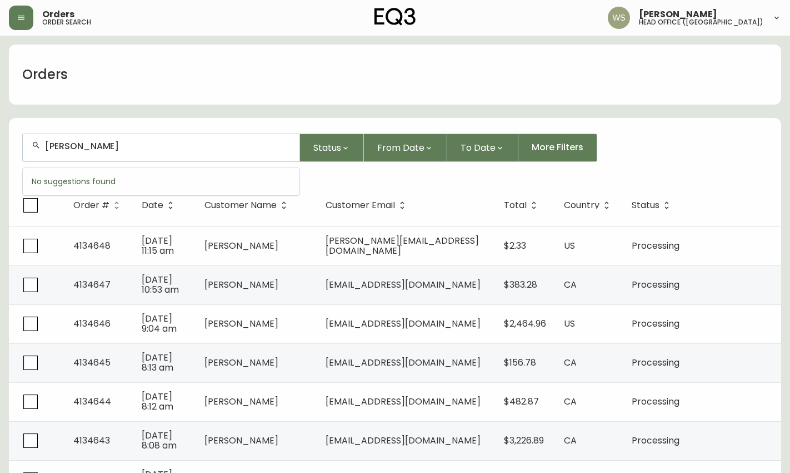
type input "[PERSON_NAME]"
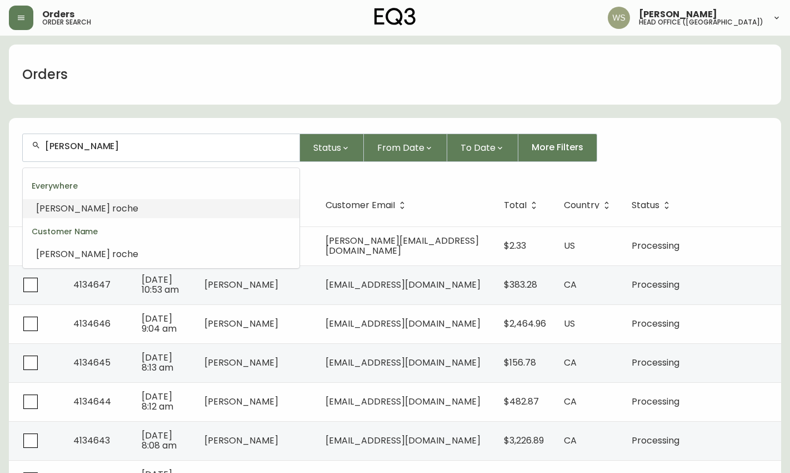
click at [54, 210] on span "[PERSON_NAME]" at bounding box center [73, 208] width 74 height 13
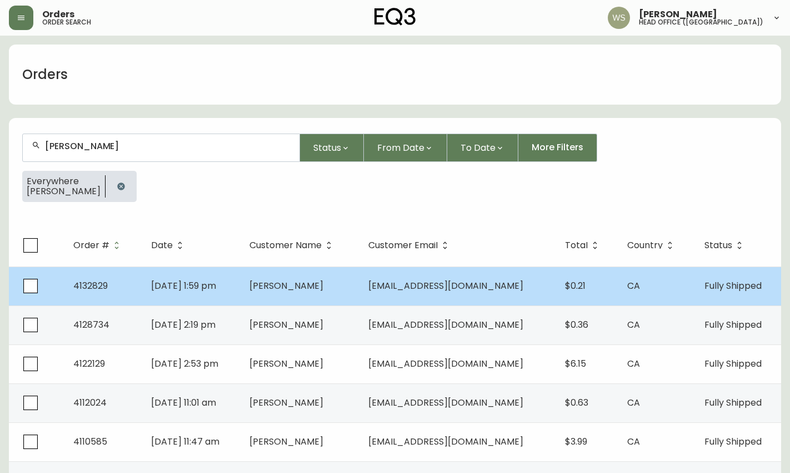
click at [292, 279] on span "[PERSON_NAME]" at bounding box center [287, 285] width 74 height 13
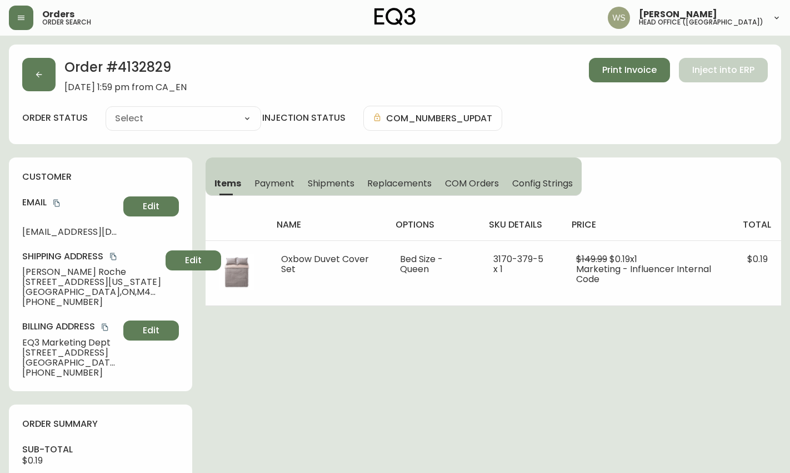
type input "Fully Shipped"
select select "FULLY_SHIPPED"
click at [46, 82] on button "button" at bounding box center [38, 74] width 33 height 33
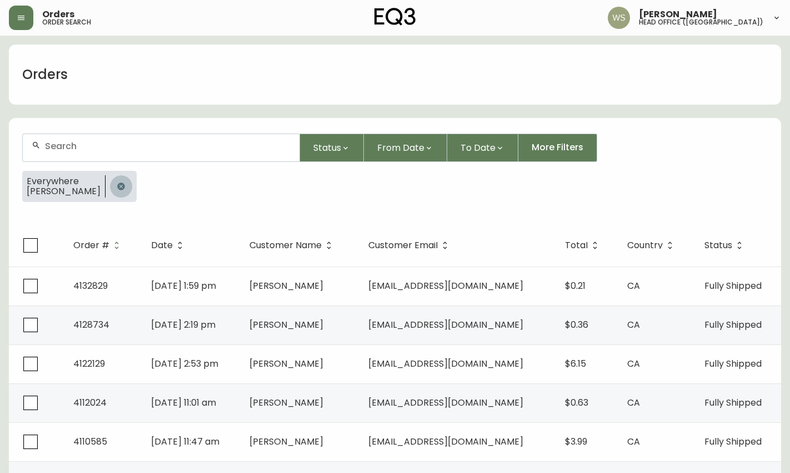
drag, startPoint x: 99, startPoint y: 185, endPoint x: 97, endPoint y: 162, distance: 23.5
click at [117, 185] on icon "button" at bounding box center [121, 186] width 9 height 9
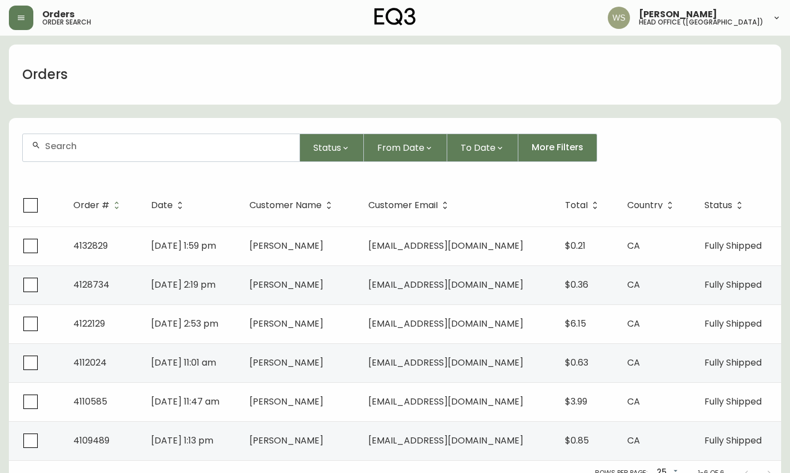
drag, startPoint x: 95, startPoint y: 150, endPoint x: 76, endPoint y: 142, distance: 19.7
click at [81, 144] on input "text" at bounding box center [168, 146] width 246 height 11
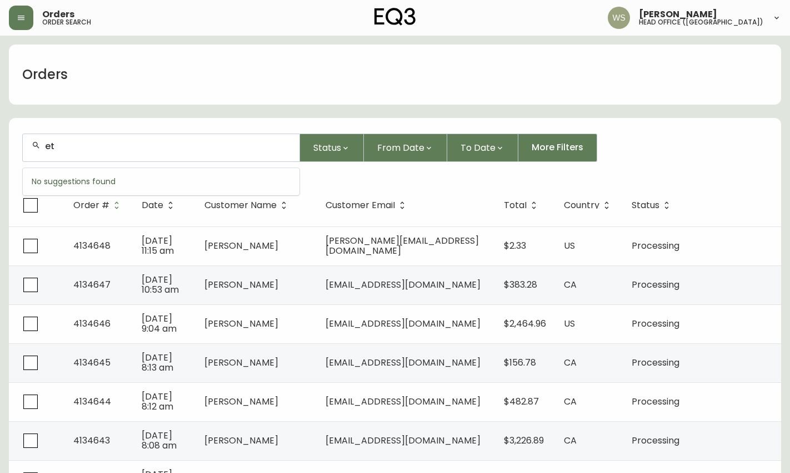
type input "e"
type input "[PERSON_NAME]"
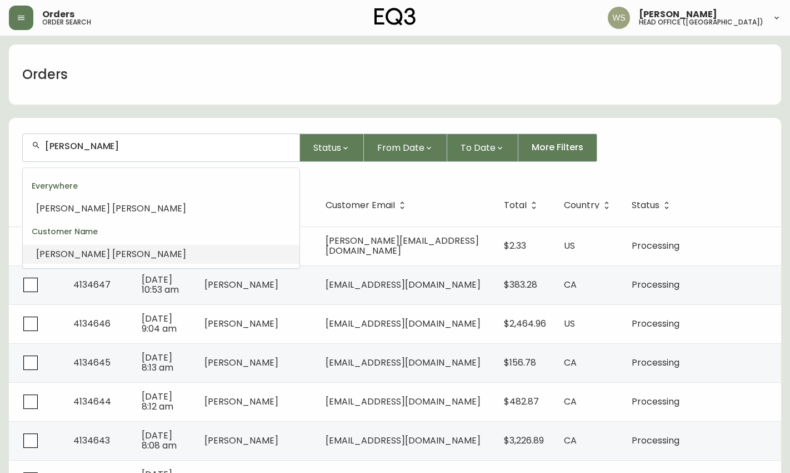
click at [112, 250] on span "[PERSON_NAME]" at bounding box center [149, 253] width 74 height 13
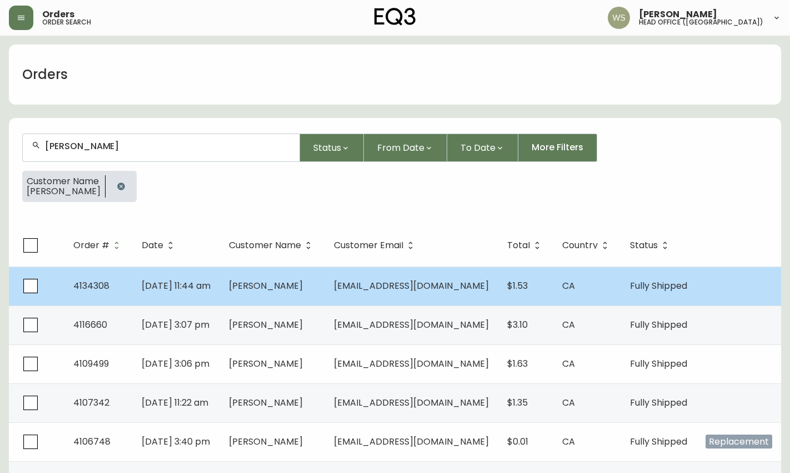
click at [143, 283] on span "[DATE] 11:44 am" at bounding box center [176, 285] width 69 height 13
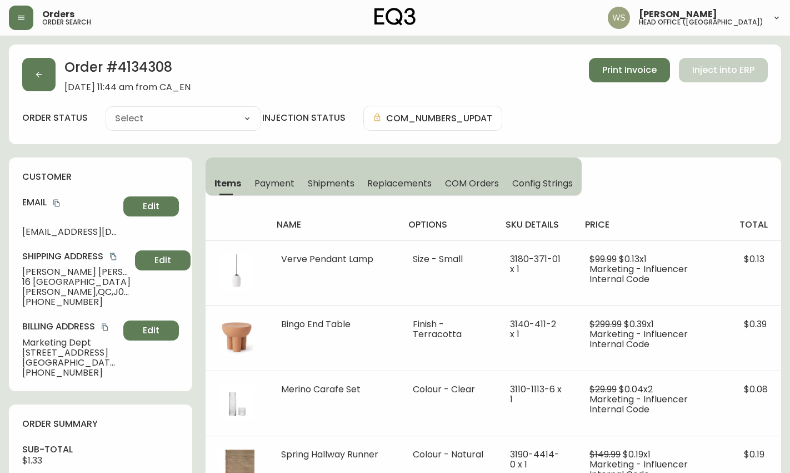
type input "Fully Shipped"
select select "FULLY_SHIPPED"
click at [136, 73] on h2 "Order # 4134308" at bounding box center [127, 70] width 126 height 24
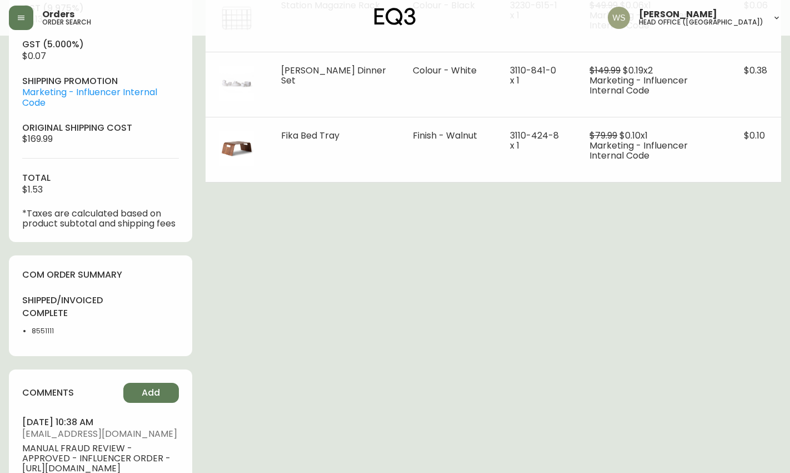
scroll to position [516, 0]
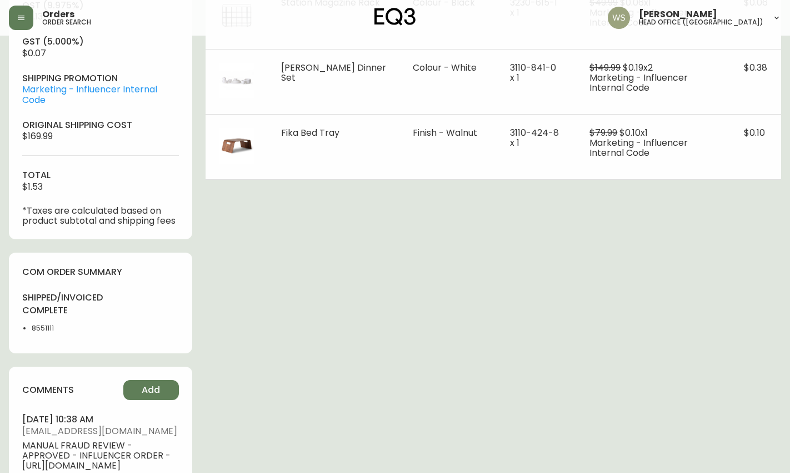
click at [41, 333] on li "8551111" at bounding box center [63, 328] width 62 height 10
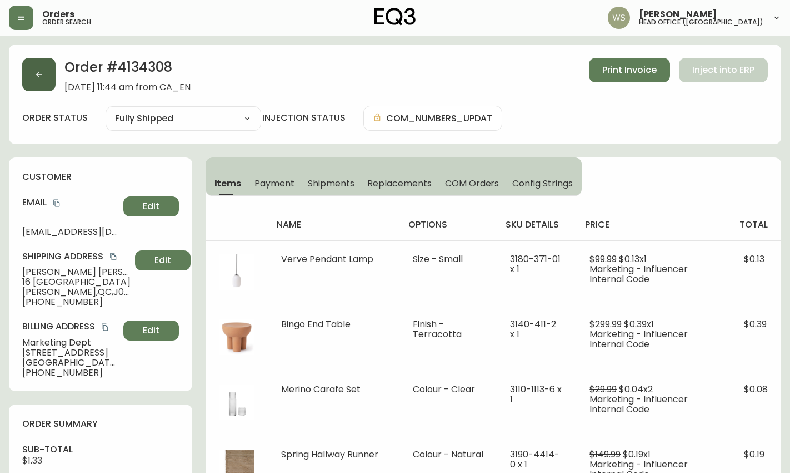
click at [46, 76] on button "button" at bounding box center [38, 74] width 33 height 33
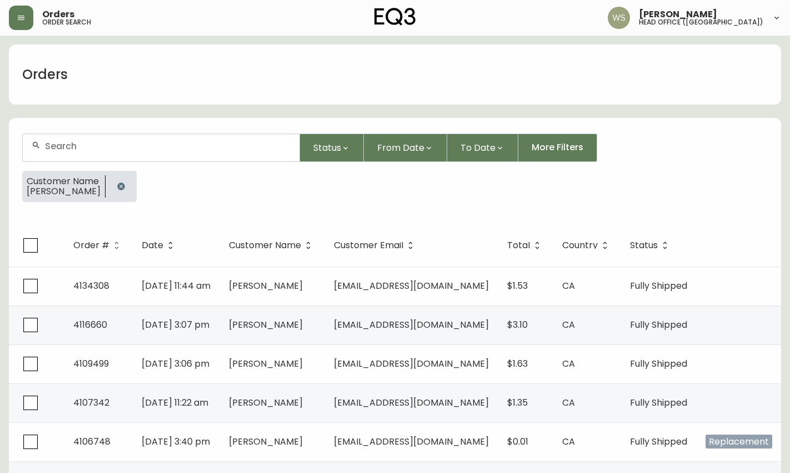
click at [127, 188] on button "button" at bounding box center [121, 186] width 22 height 22
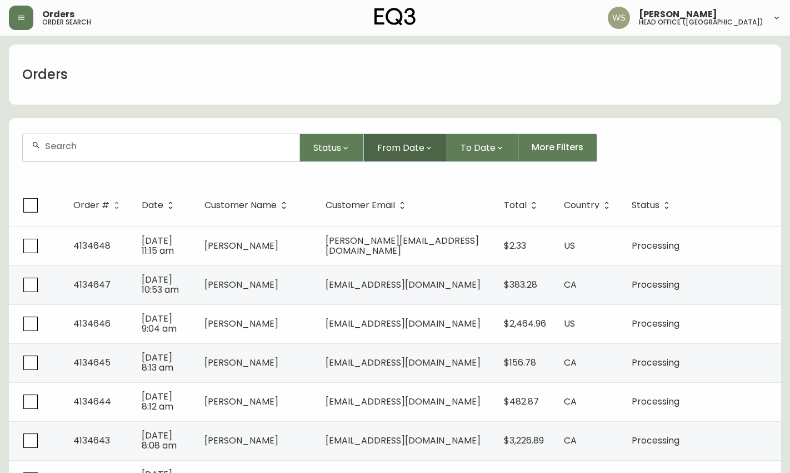
click at [377, 150] on button "From Date" at bounding box center [405, 147] width 83 height 28
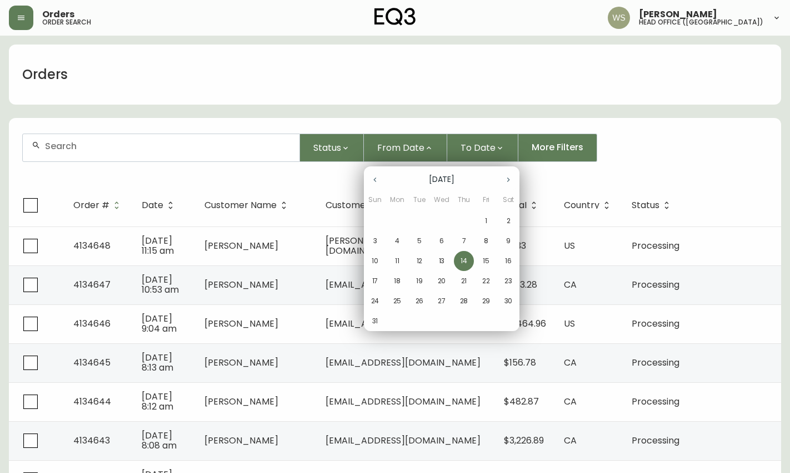
drag, startPoint x: 373, startPoint y: 179, endPoint x: 397, endPoint y: 187, distance: 25.8
click at [373, 179] on icon "button" at bounding box center [375, 179] width 9 height 9
click at [461, 282] on p "24" at bounding box center [464, 281] width 8 height 10
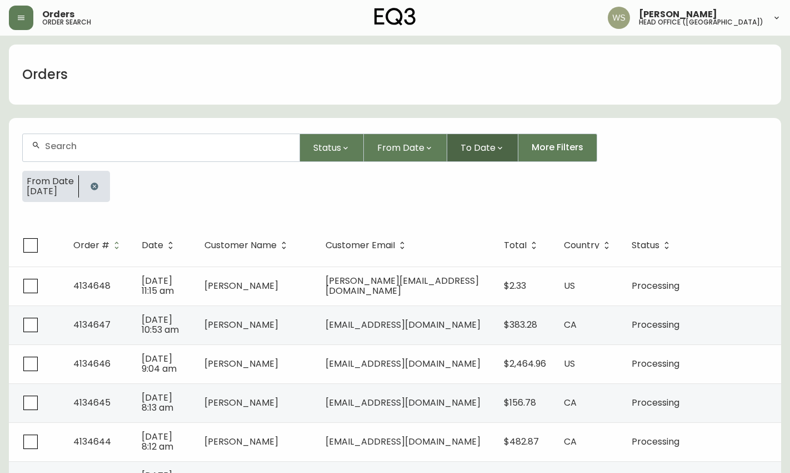
click at [476, 147] on span "To Date" at bounding box center [478, 148] width 35 height 14
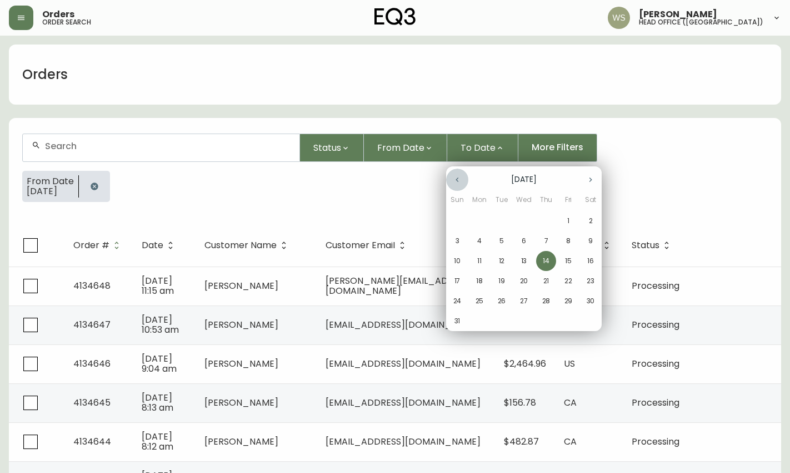
click at [460, 177] on icon "button" at bounding box center [457, 179] width 9 height 9
click at [547, 274] on button "24" at bounding box center [546, 281] width 20 height 20
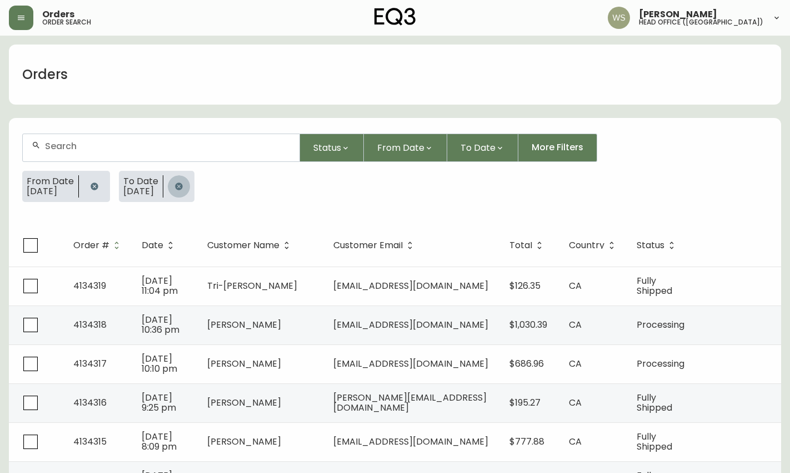
drag, startPoint x: 196, startPoint y: 185, endPoint x: 143, endPoint y: 192, distance: 53.2
click at [182, 186] on icon "button" at bounding box center [178, 185] width 7 height 7
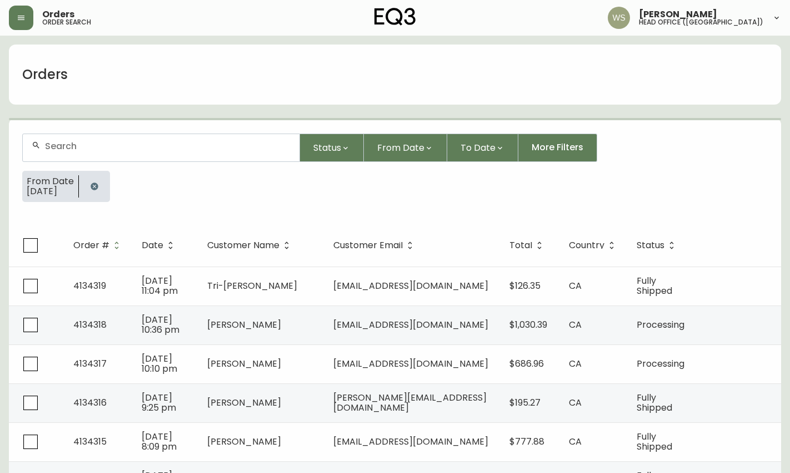
click at [106, 187] on button "button" at bounding box center [94, 186] width 22 height 22
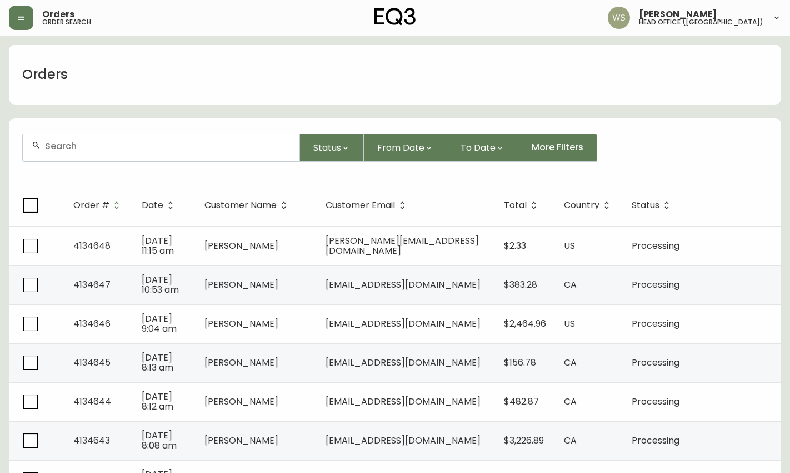
click at [103, 153] on div at bounding box center [161, 147] width 277 height 27
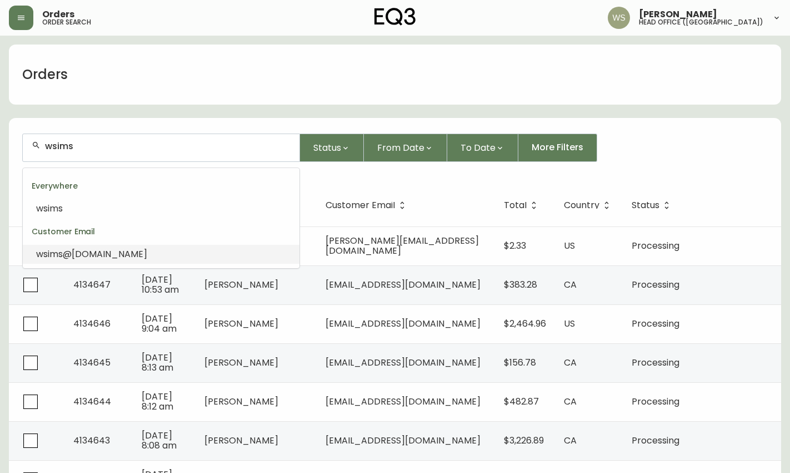
click at [97, 247] on span "@[DOMAIN_NAME]" at bounding box center [105, 253] width 84 height 13
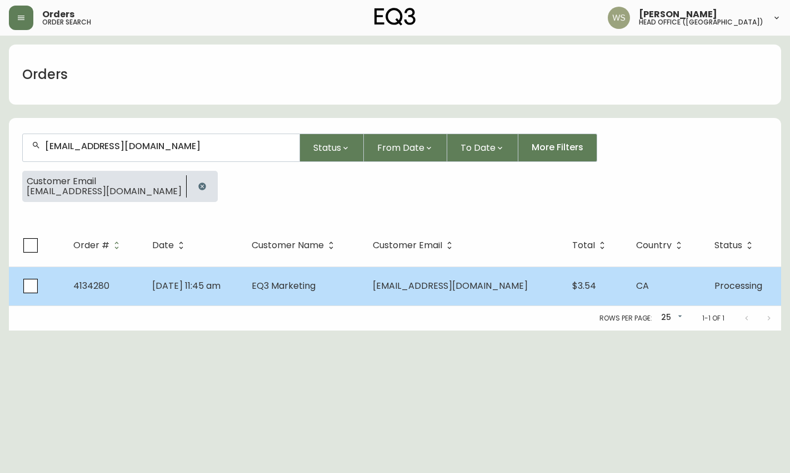
type input "[EMAIL_ADDRESS][DOMAIN_NAME]"
click at [364, 282] on td "EQ3 Marketing" at bounding box center [303, 285] width 121 height 39
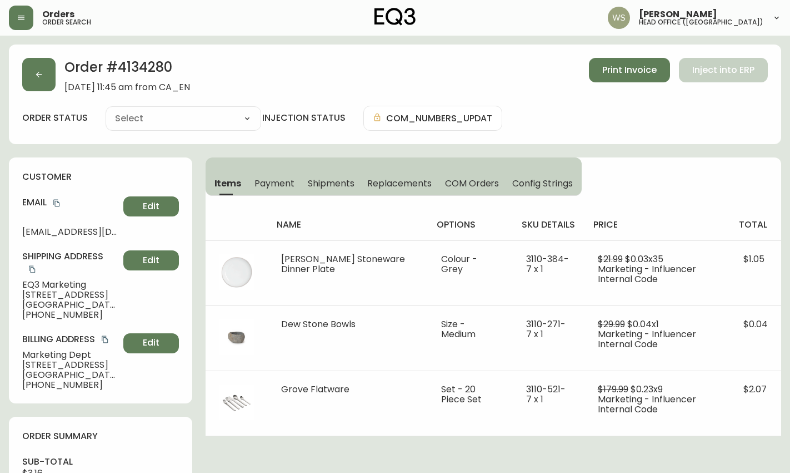
type input "Processing"
select select "PROCESSING"
click at [135, 60] on h2 "Order # 4134280" at bounding box center [127, 70] width 126 height 24
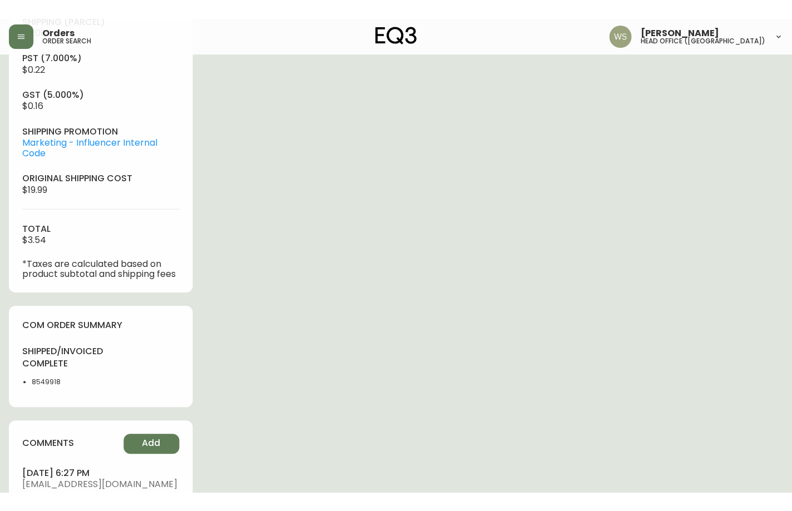
scroll to position [499, 0]
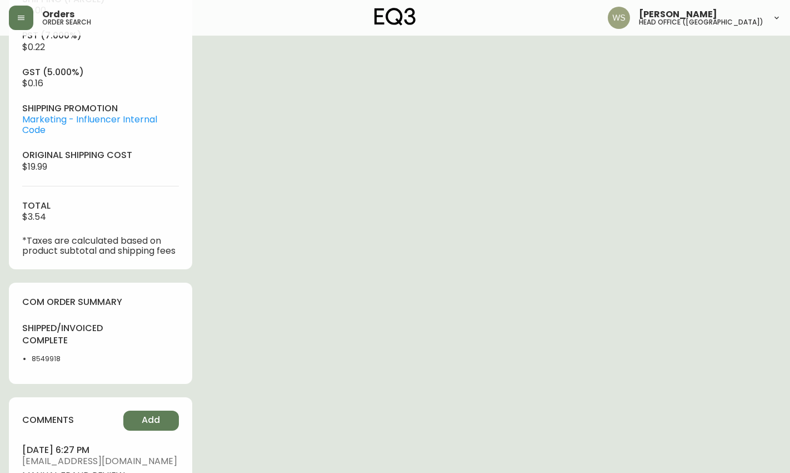
click at [48, 355] on li "8549918" at bounding box center [63, 359] width 62 height 10
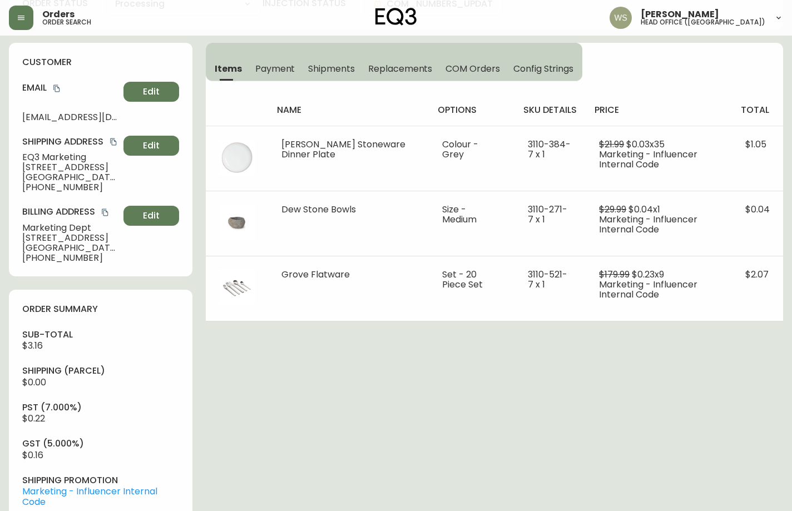
scroll to position [0, 0]
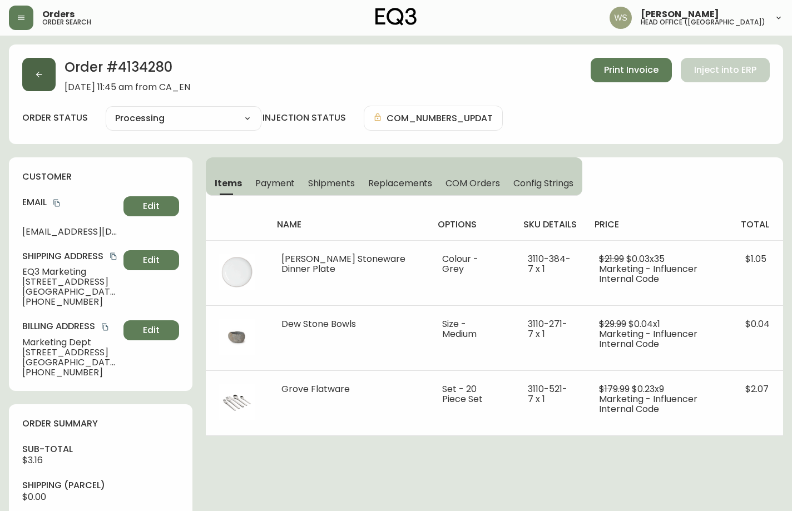
click at [46, 74] on button "button" at bounding box center [38, 74] width 33 height 33
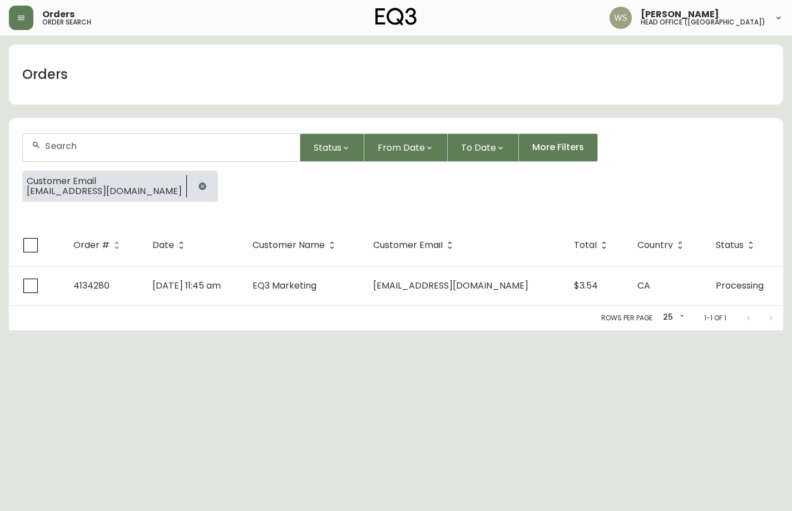
click at [198, 187] on icon "button" at bounding box center [201, 185] width 7 height 7
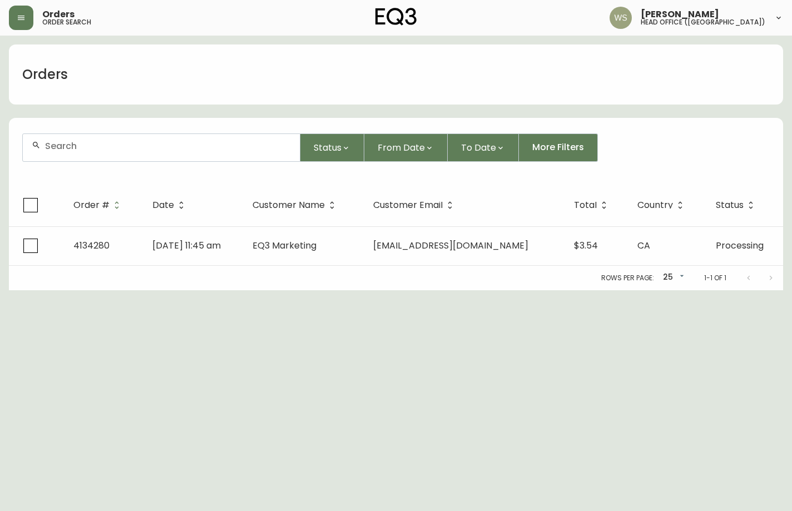
click at [103, 151] on input "text" at bounding box center [168, 146] width 246 height 11
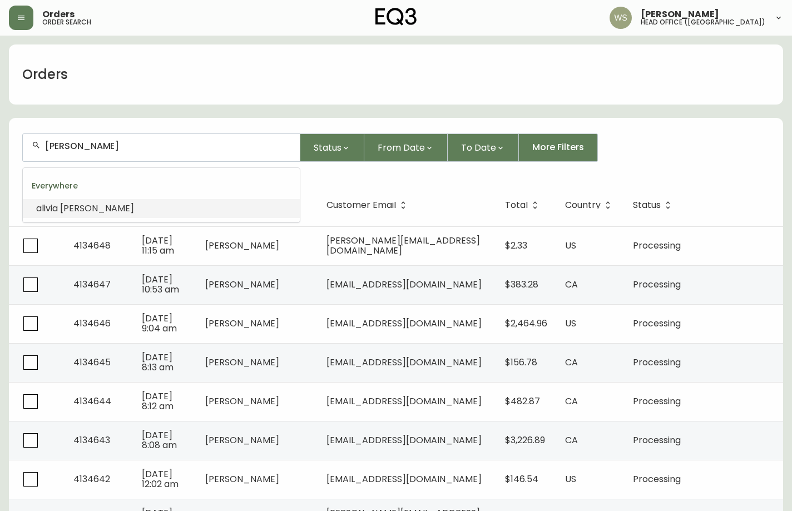
click at [78, 204] on span "[PERSON_NAME]" at bounding box center [97, 208] width 74 height 13
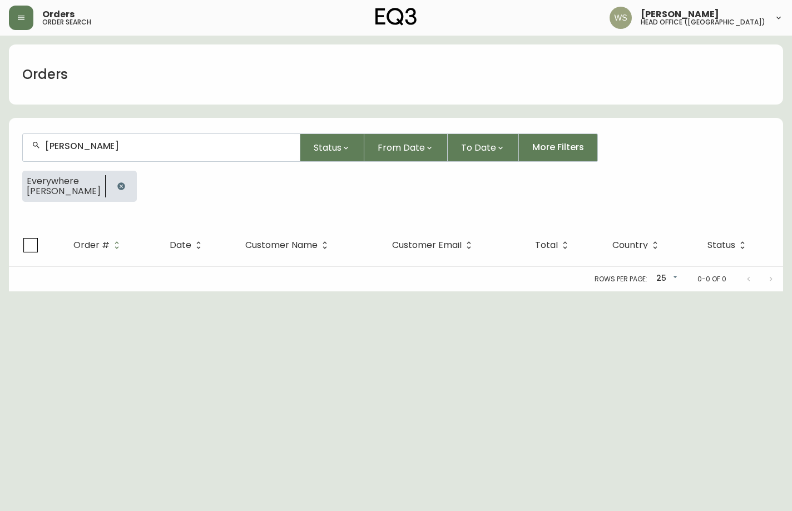
click at [89, 147] on input "[PERSON_NAME]" at bounding box center [168, 146] width 246 height 11
type input "[PERSON_NAME]"
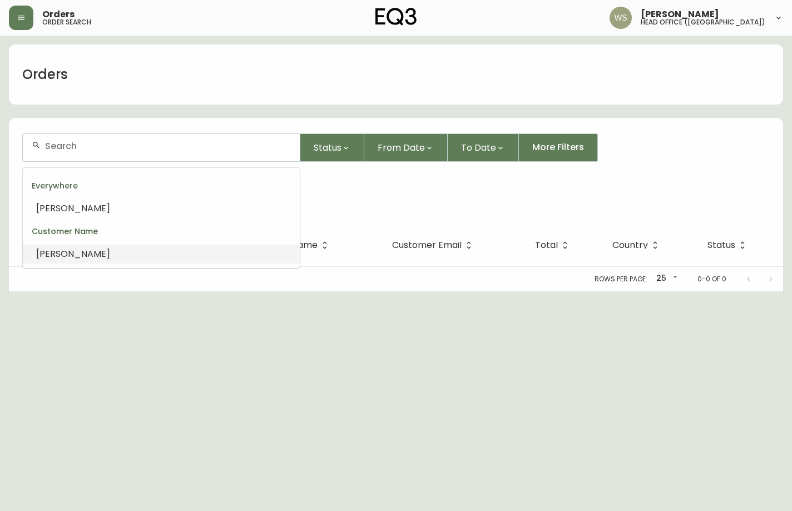
click at [74, 253] on span "[PERSON_NAME]" at bounding box center [73, 253] width 74 height 13
type input "[PERSON_NAME]"
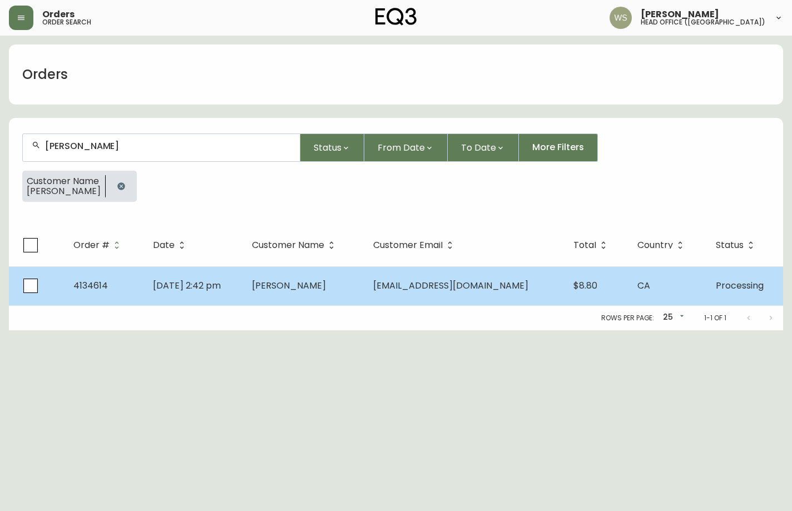
click at [243, 288] on td "[DATE] 2:42 pm" at bounding box center [193, 285] width 99 height 39
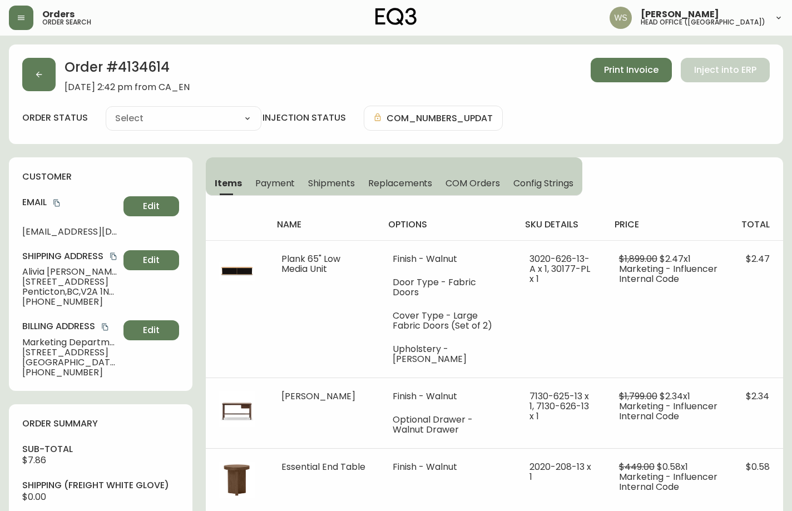
type input "Processing"
select select "PROCESSING"
click at [147, 73] on h2 "Order # 4134614" at bounding box center [126, 70] width 125 height 24
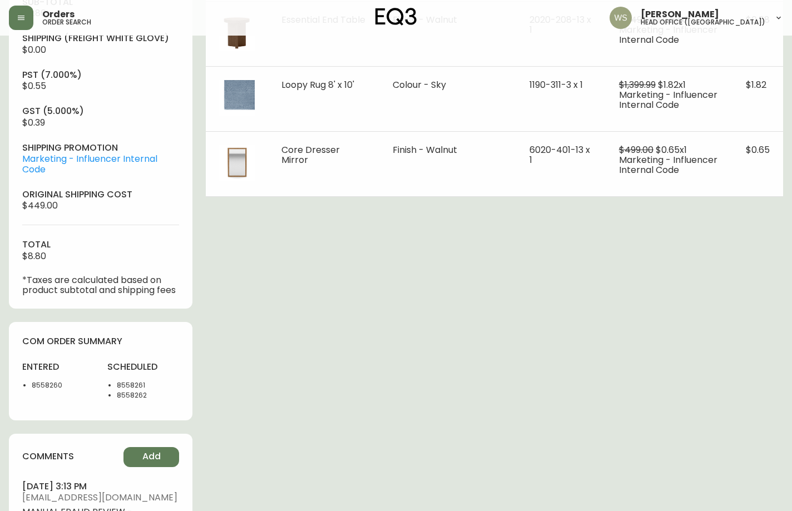
scroll to position [448, 0]
click at [44, 385] on li "8558260" at bounding box center [63, 384] width 62 height 10
drag, startPoint x: 295, startPoint y: 415, endPoint x: 298, endPoint y: 423, distance: 8.5
click at [295, 416] on div "Order # 4134614 [DATE] 2:42 pm from CA_EN Print Invoice Inject into ERP order s…" at bounding box center [396, 117] width 774 height 1043
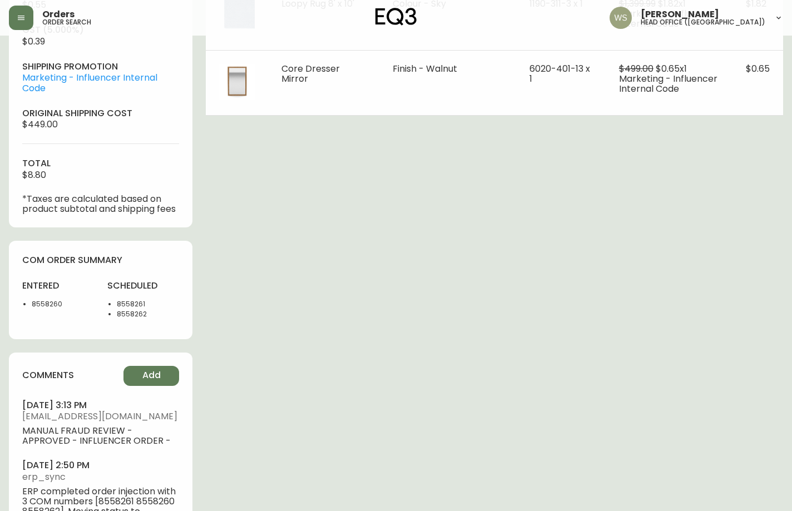
scroll to position [528, 0]
click at [314, 416] on div "Order # 4134614 [DATE] 2:42 pm from CA_EN Print Invoice Inject into ERP order s…" at bounding box center [396, 38] width 774 height 1043
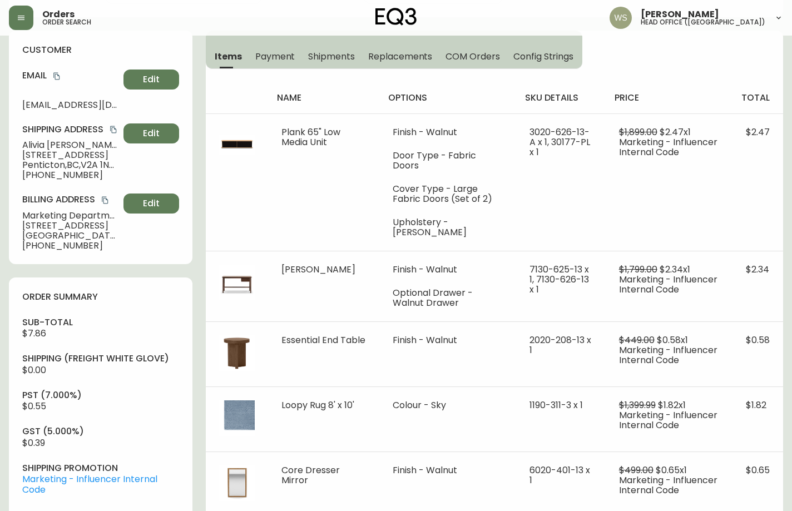
scroll to position [0, 0]
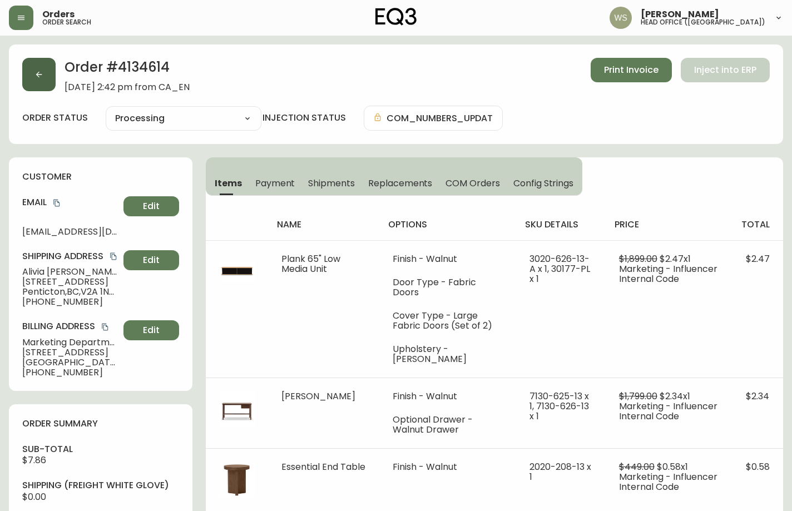
click at [46, 67] on button "button" at bounding box center [38, 74] width 33 height 33
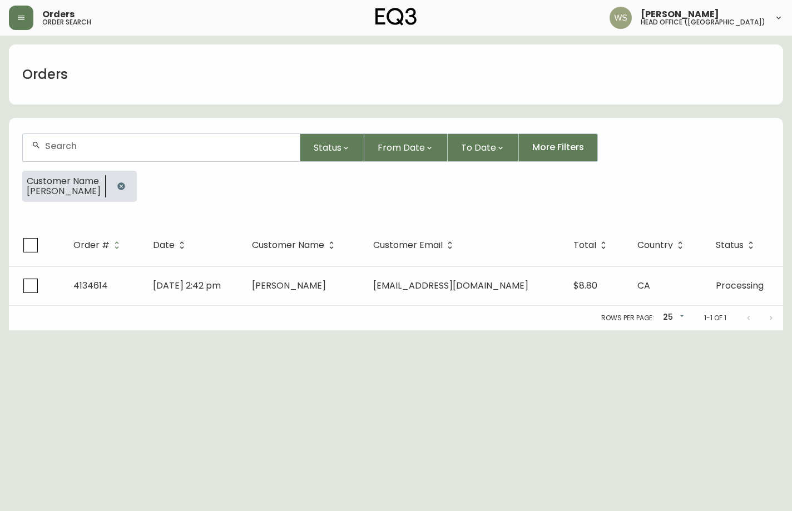
click at [123, 191] on button "button" at bounding box center [121, 186] width 22 height 22
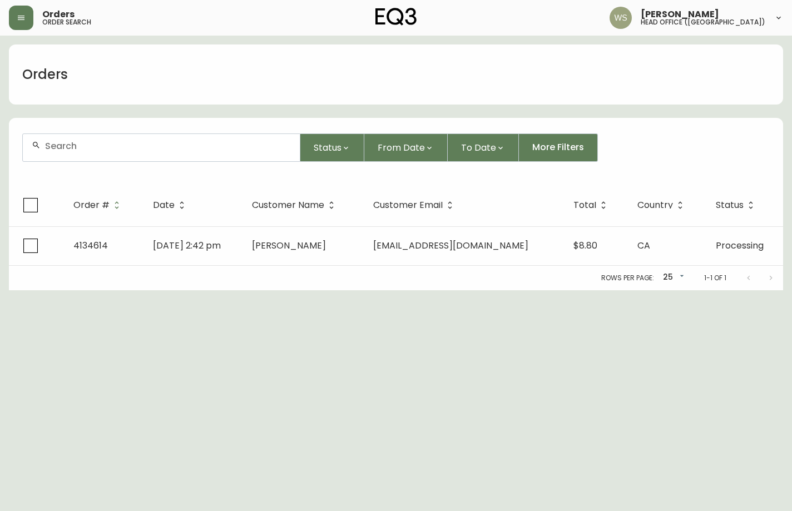
click at [97, 152] on div at bounding box center [161, 147] width 277 height 27
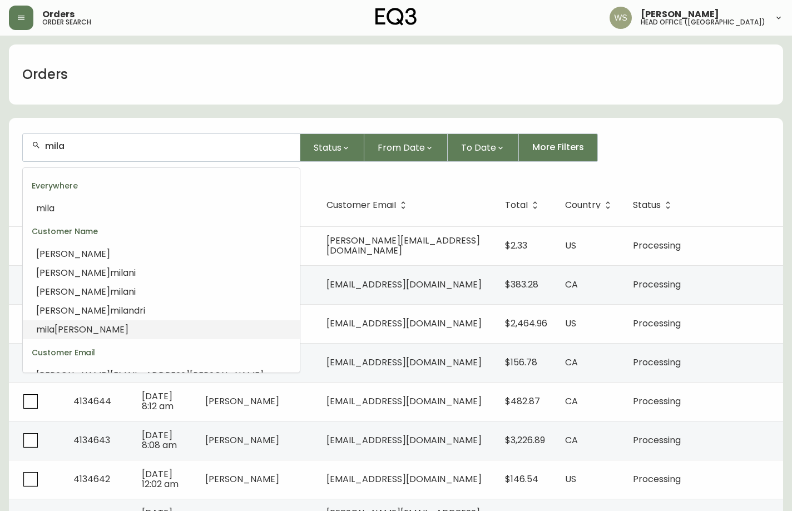
click at [76, 326] on span "[PERSON_NAME]" at bounding box center [91, 329] width 74 height 13
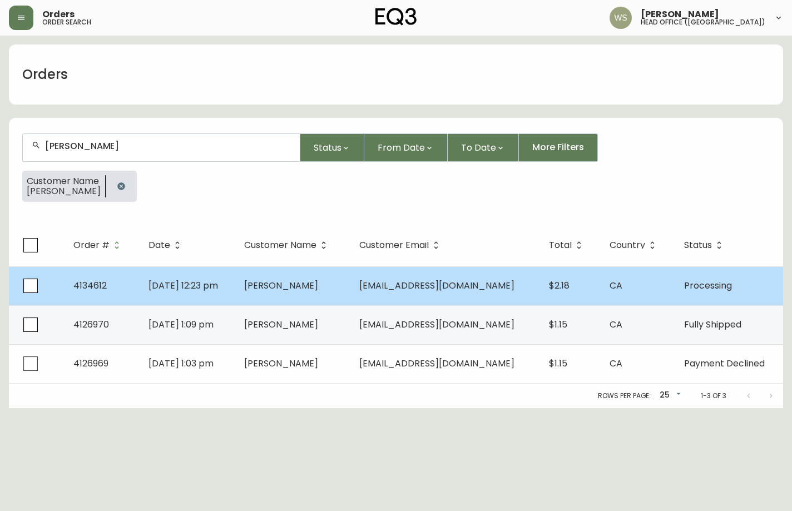
type input "[PERSON_NAME]"
click at [322, 295] on td "[PERSON_NAME]" at bounding box center [292, 285] width 115 height 39
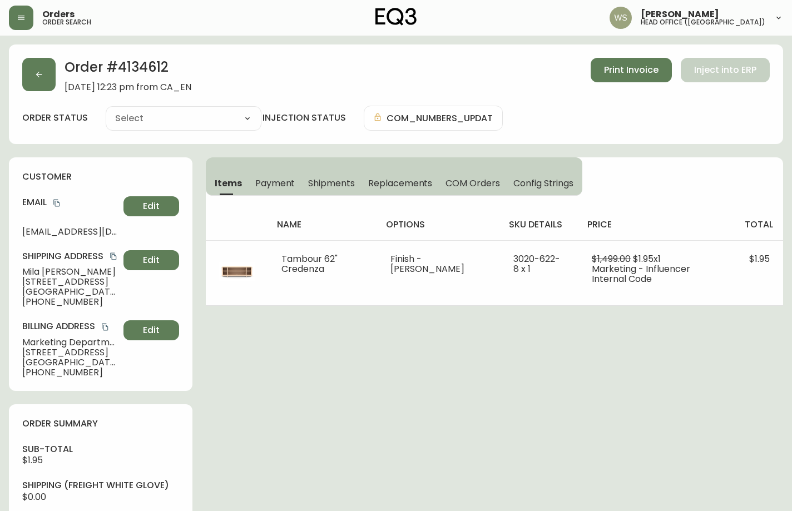
type input "Processing"
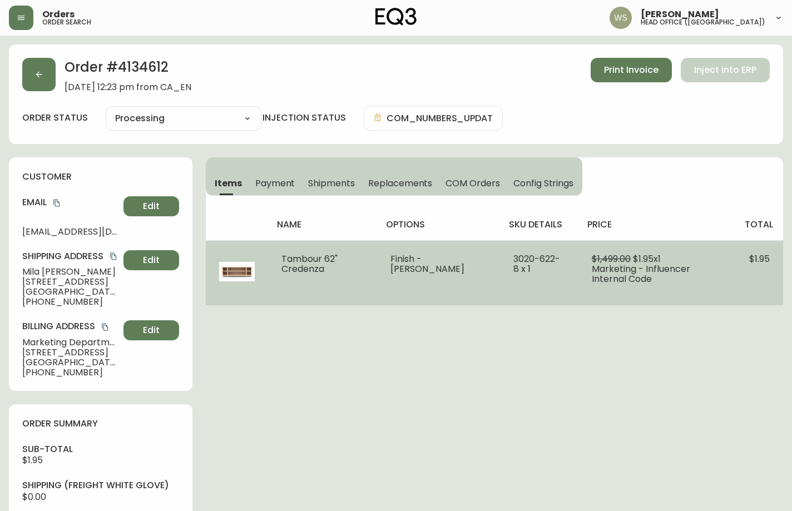
select select "PROCESSING"
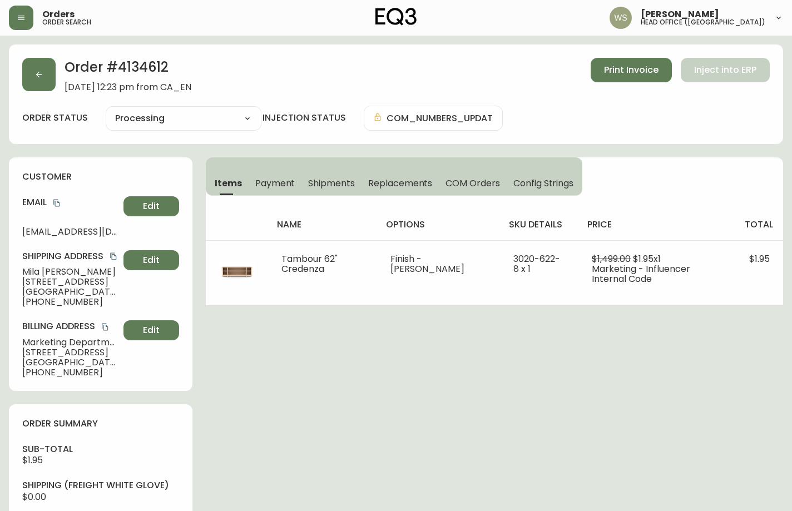
click at [143, 70] on h2 "Order # 4134612" at bounding box center [127, 70] width 127 height 24
click at [143, 69] on h2 "Order # 4134612" at bounding box center [127, 70] width 127 height 24
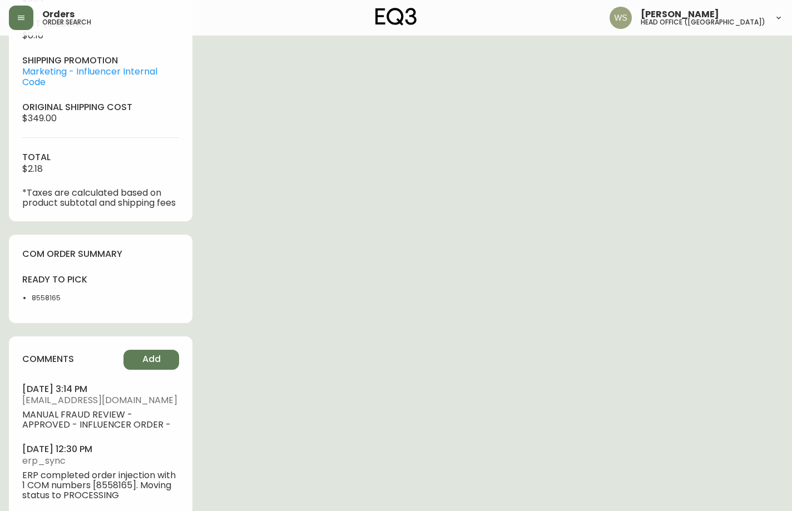
scroll to position [548, 0]
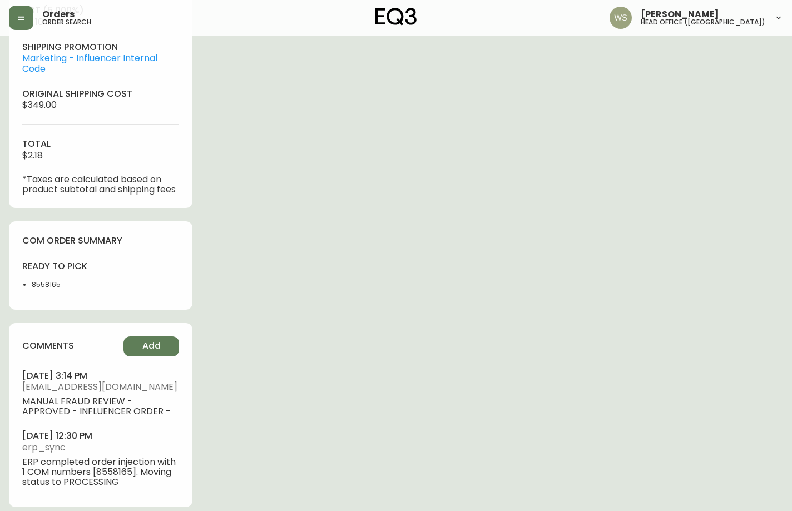
click at [42, 284] on li "8558165" at bounding box center [63, 285] width 62 height 10
